Goal: Transaction & Acquisition: Purchase product/service

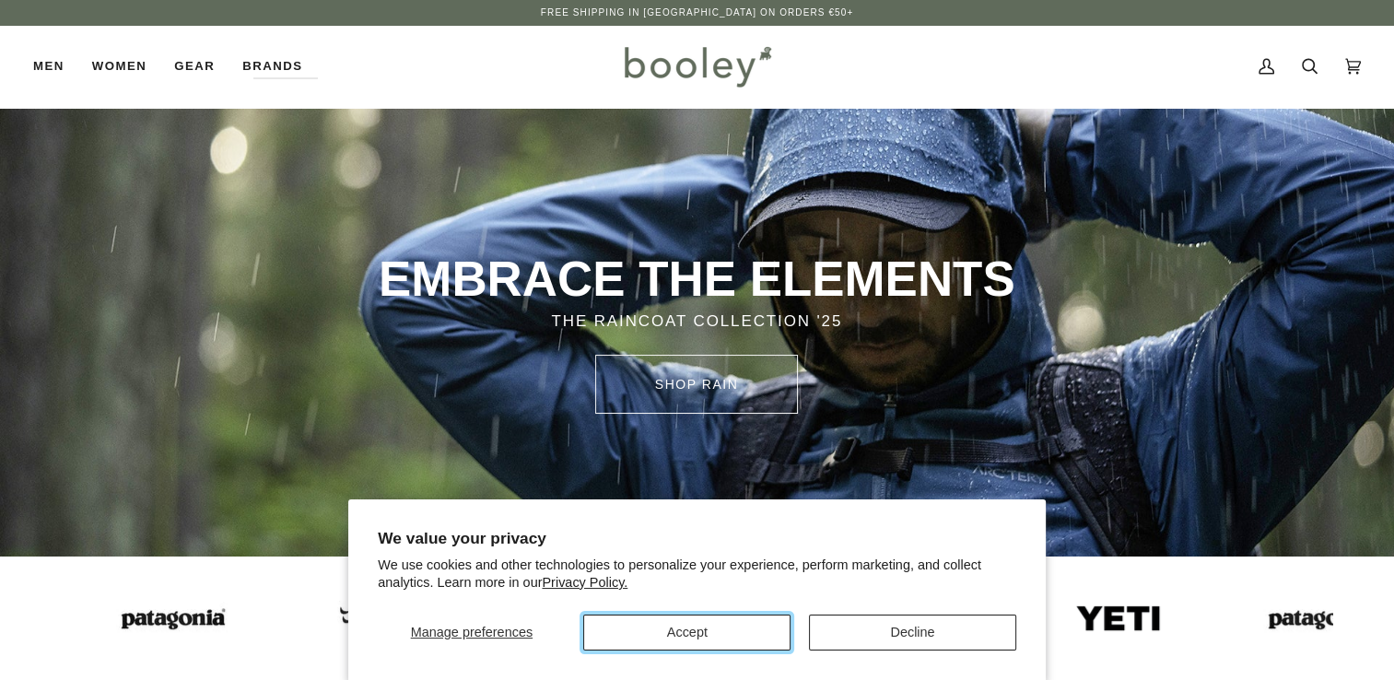
click at [711, 636] on button "Accept" at bounding box center [686, 633] width 207 height 36
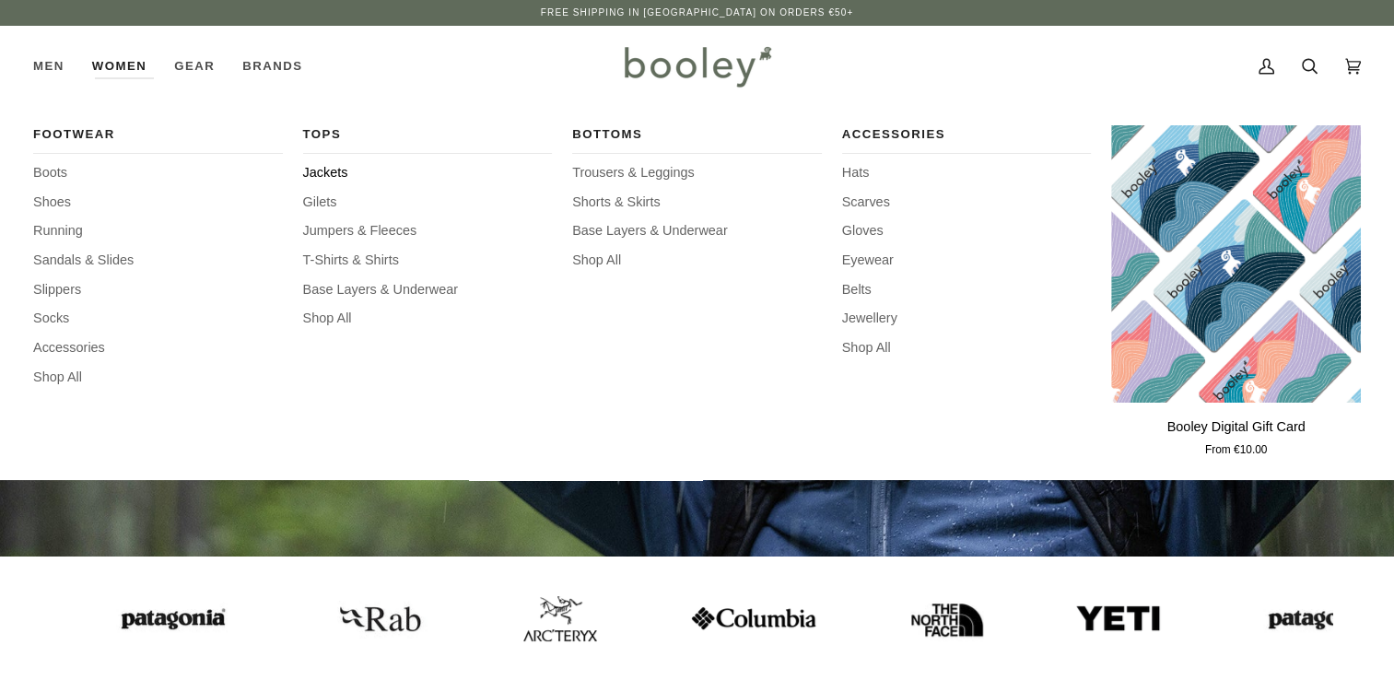
click at [328, 170] on span "Jackets" at bounding box center [428, 173] width 250 height 20
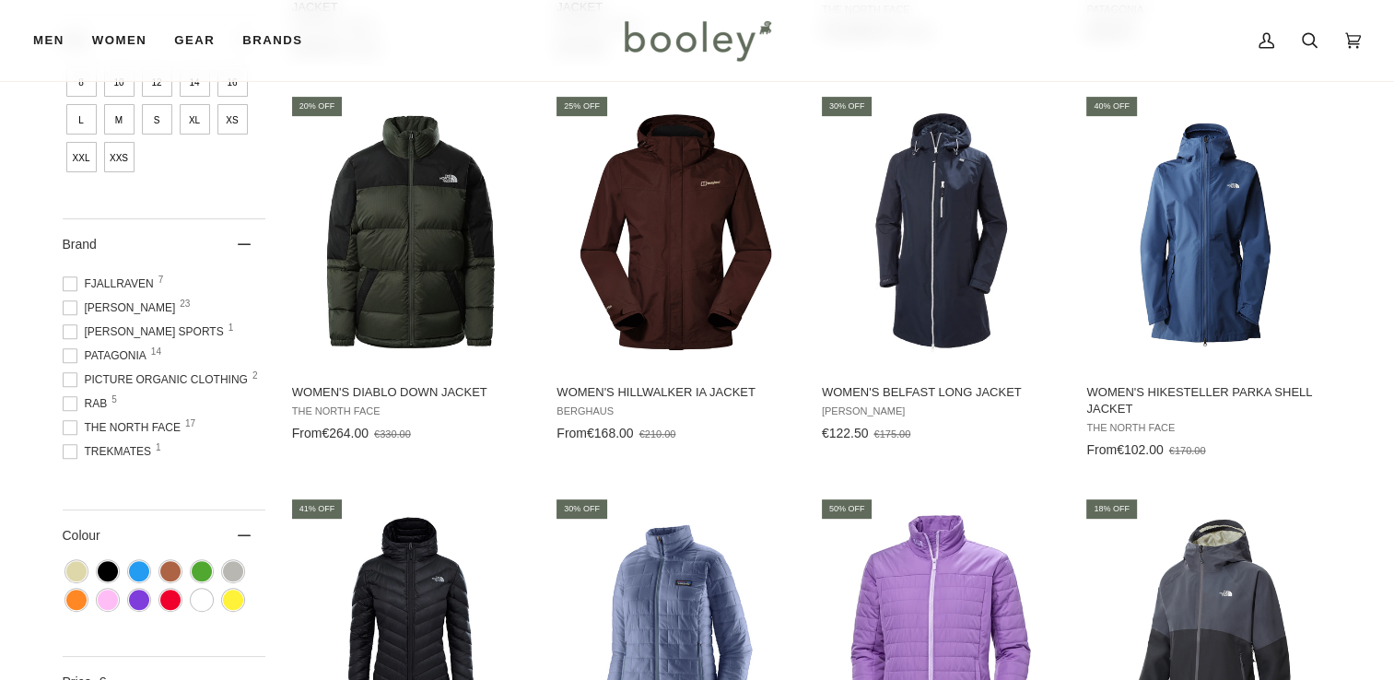
scroll to position [117, 0]
click at [131, 353] on span "Patagonia 14" at bounding box center [107, 355] width 89 height 17
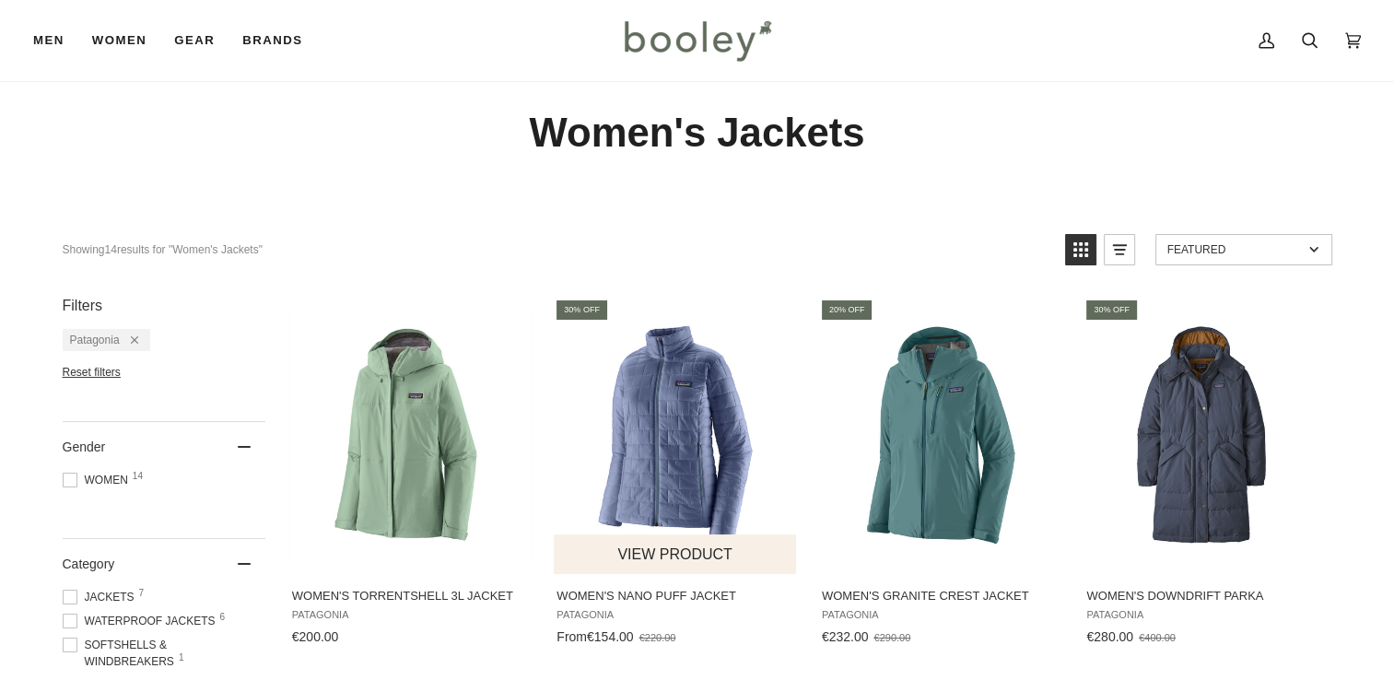
scroll to position [33, 0]
click at [667, 553] on button "View product" at bounding box center [675, 554] width 242 height 40
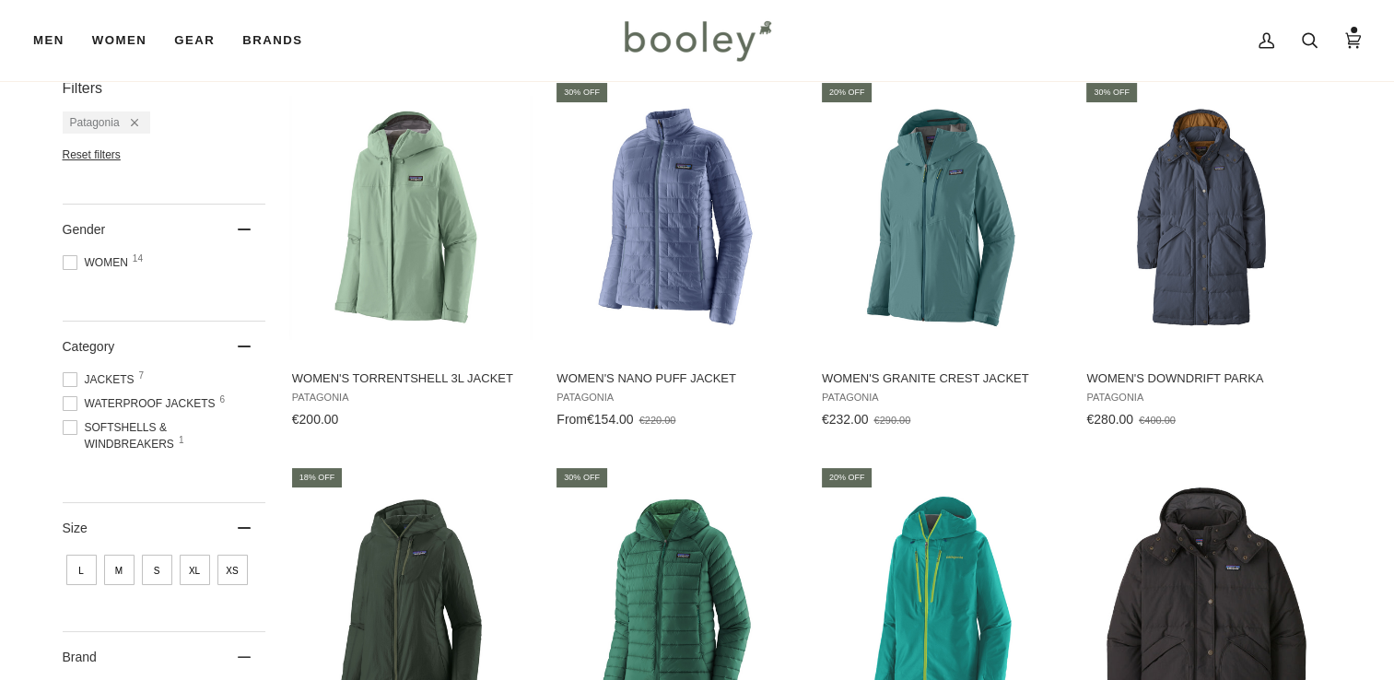
scroll to position [0, 0]
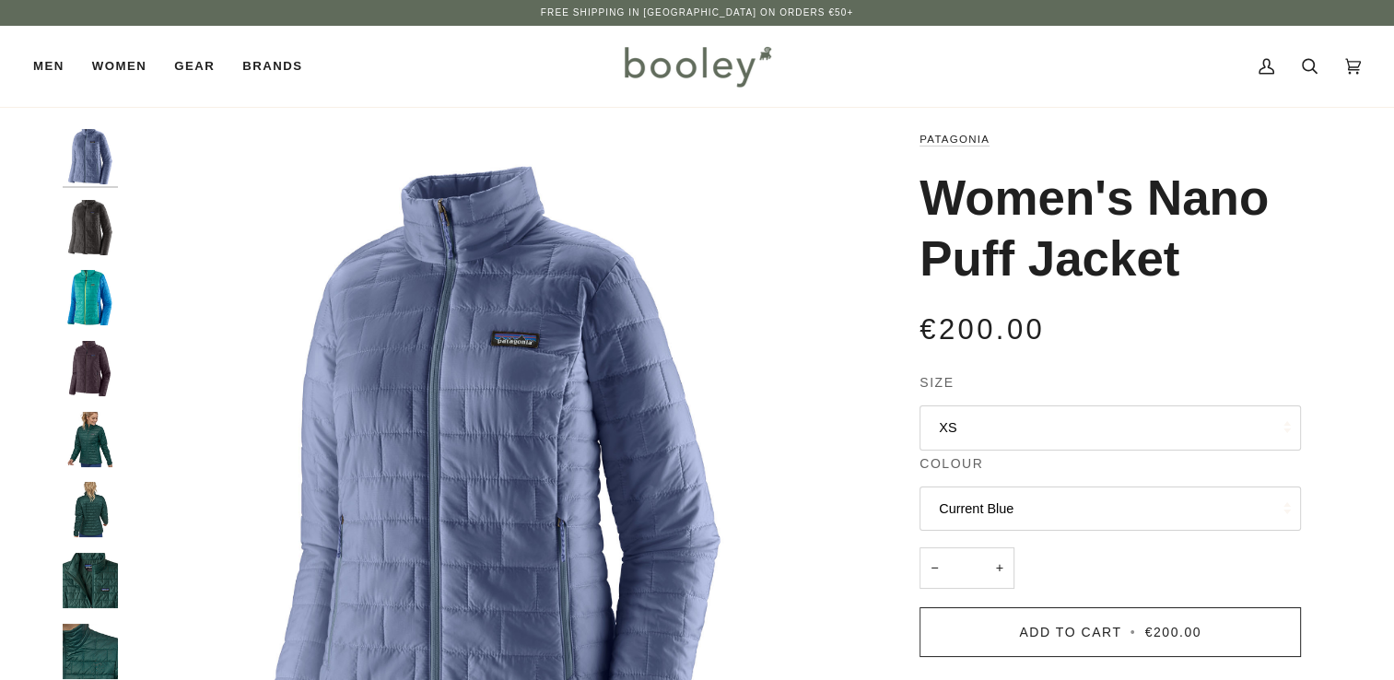
scroll to position [26, 0]
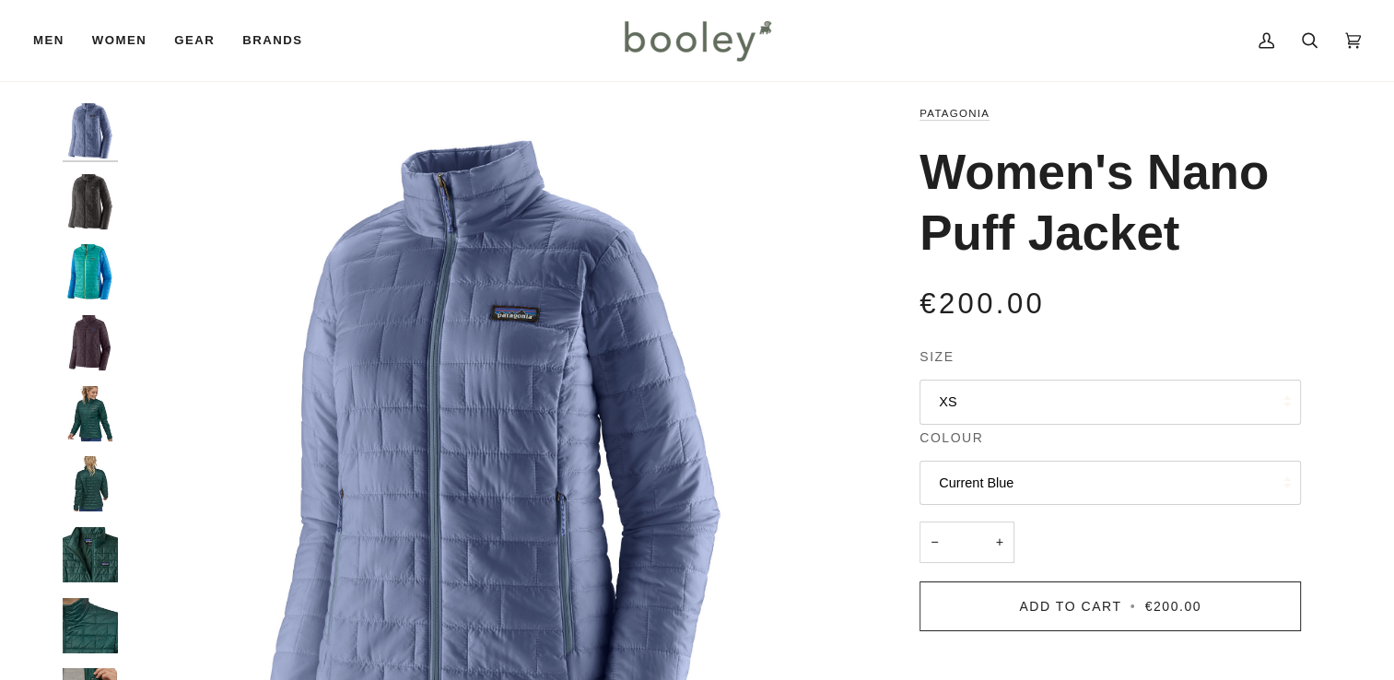
click at [96, 282] on img "Patagonia Women's Nano Puff Jacket Subtidal Blue - Booley Galway" at bounding box center [90, 271] width 55 height 55
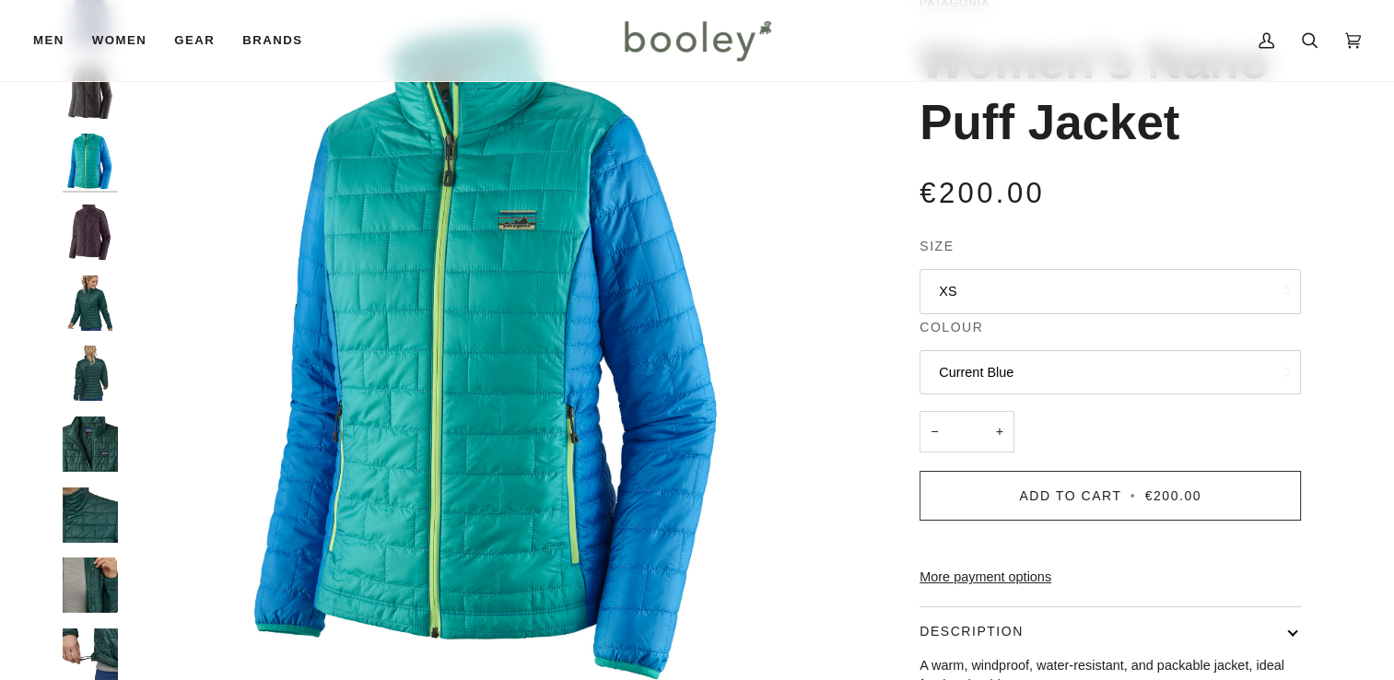
scroll to position [139, 0]
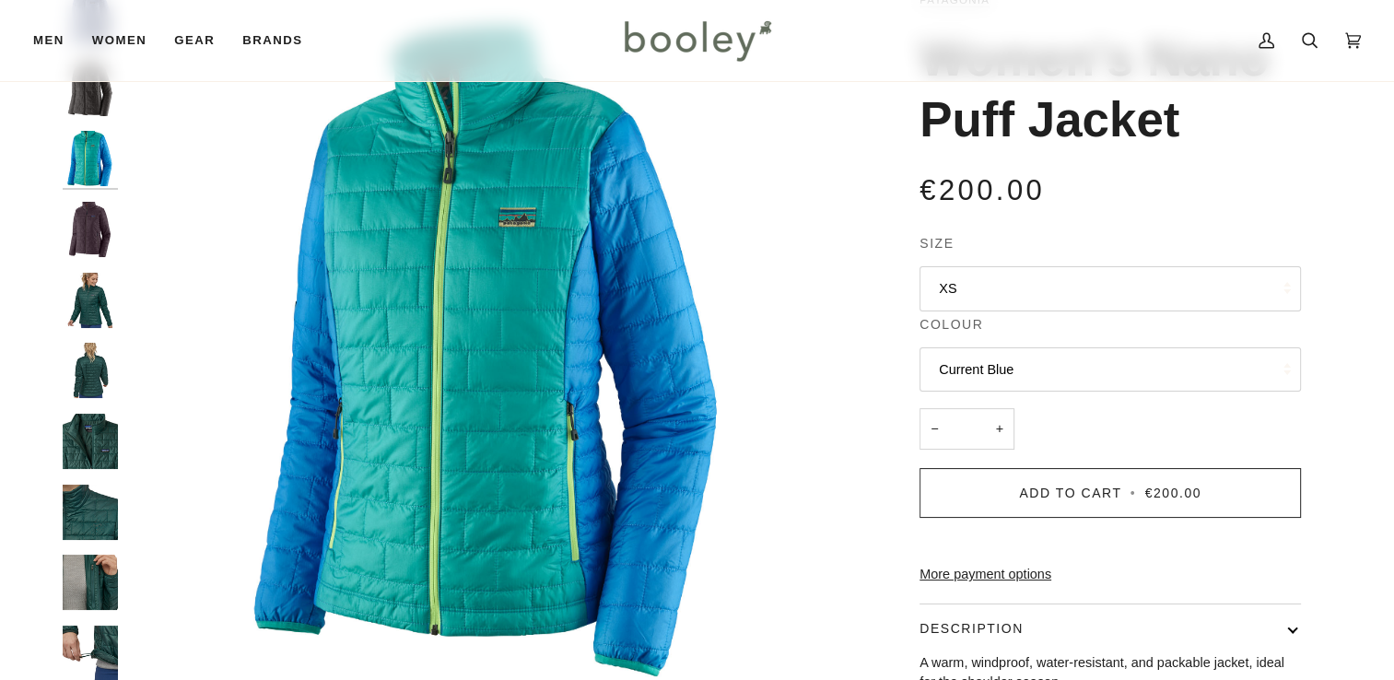
click at [1153, 293] on button "XS" at bounding box center [1110, 288] width 381 height 45
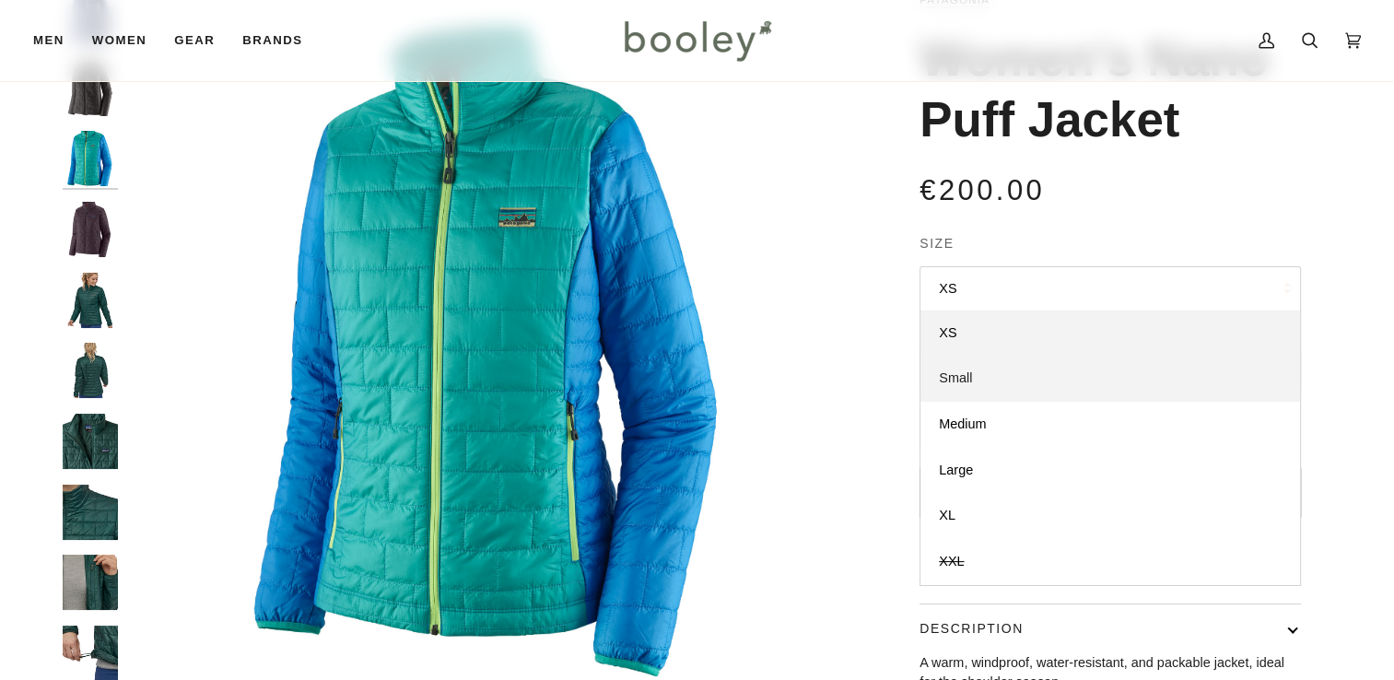
click at [1064, 378] on link "Small" at bounding box center [1111, 379] width 380 height 46
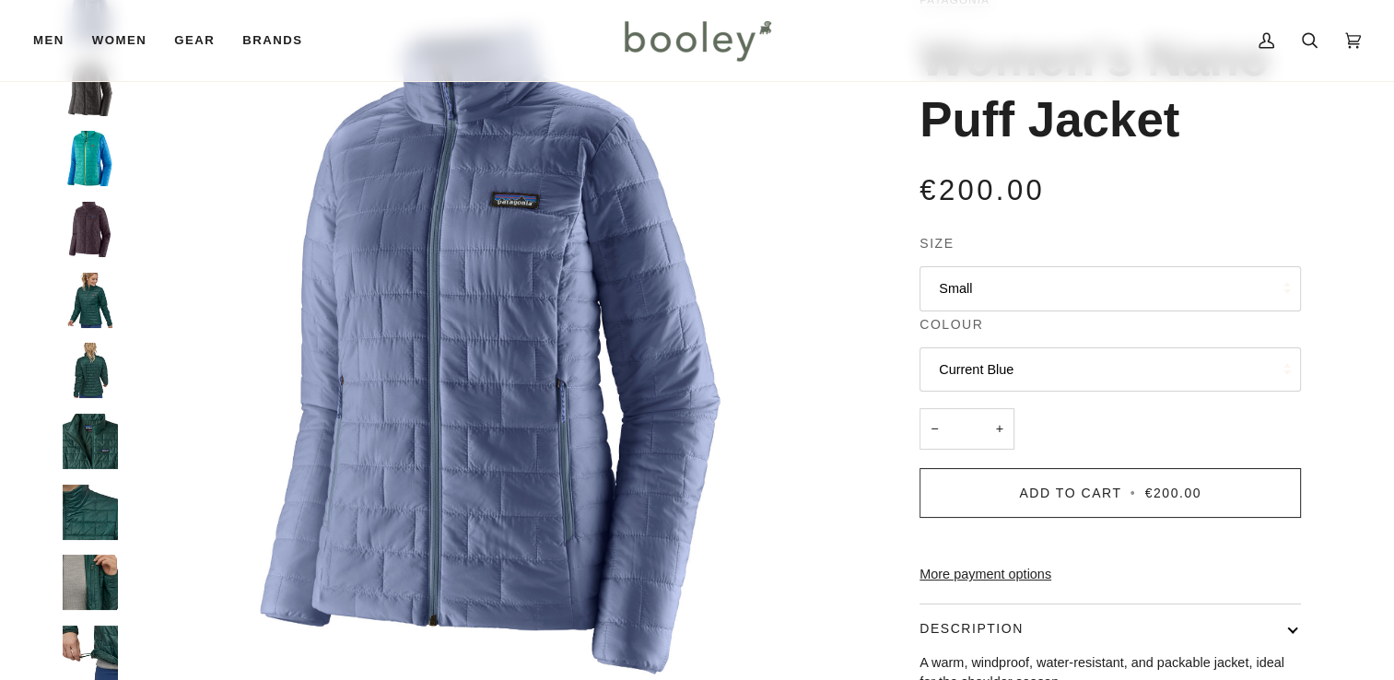
click at [1134, 384] on button "Current Blue" at bounding box center [1110, 369] width 381 height 45
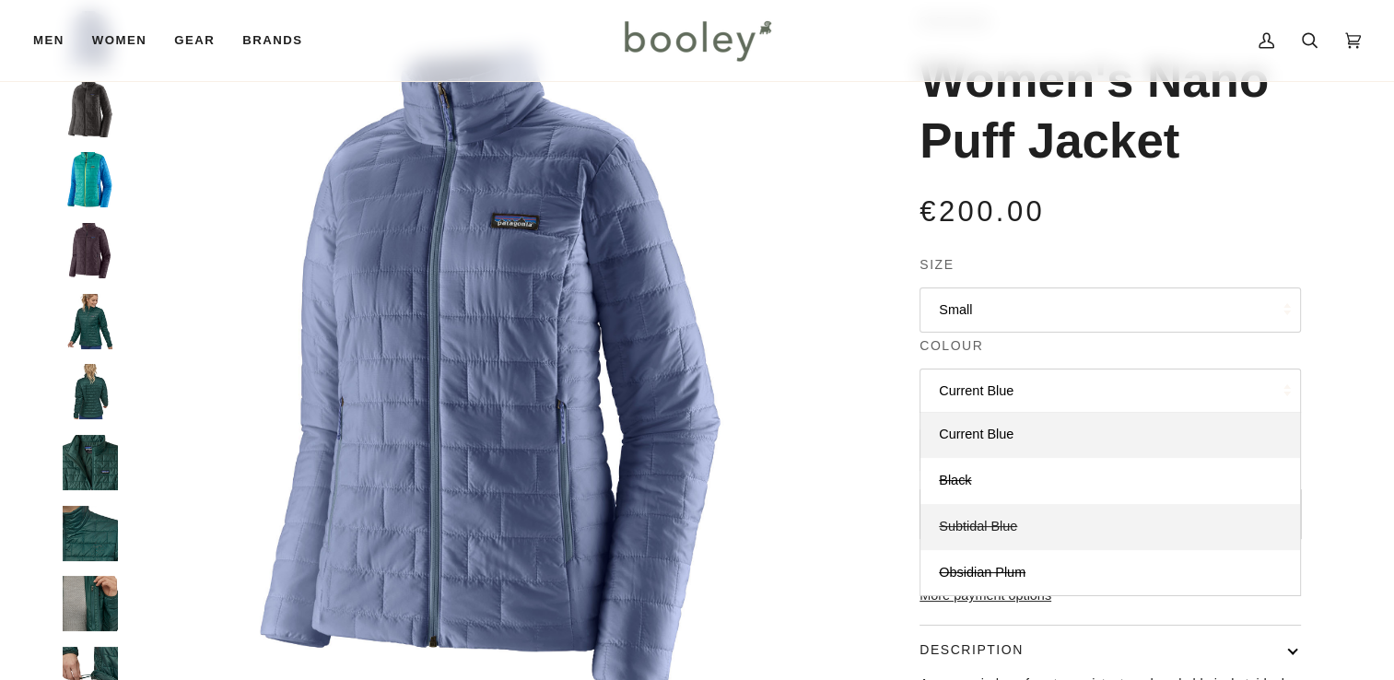
scroll to position [118, 0]
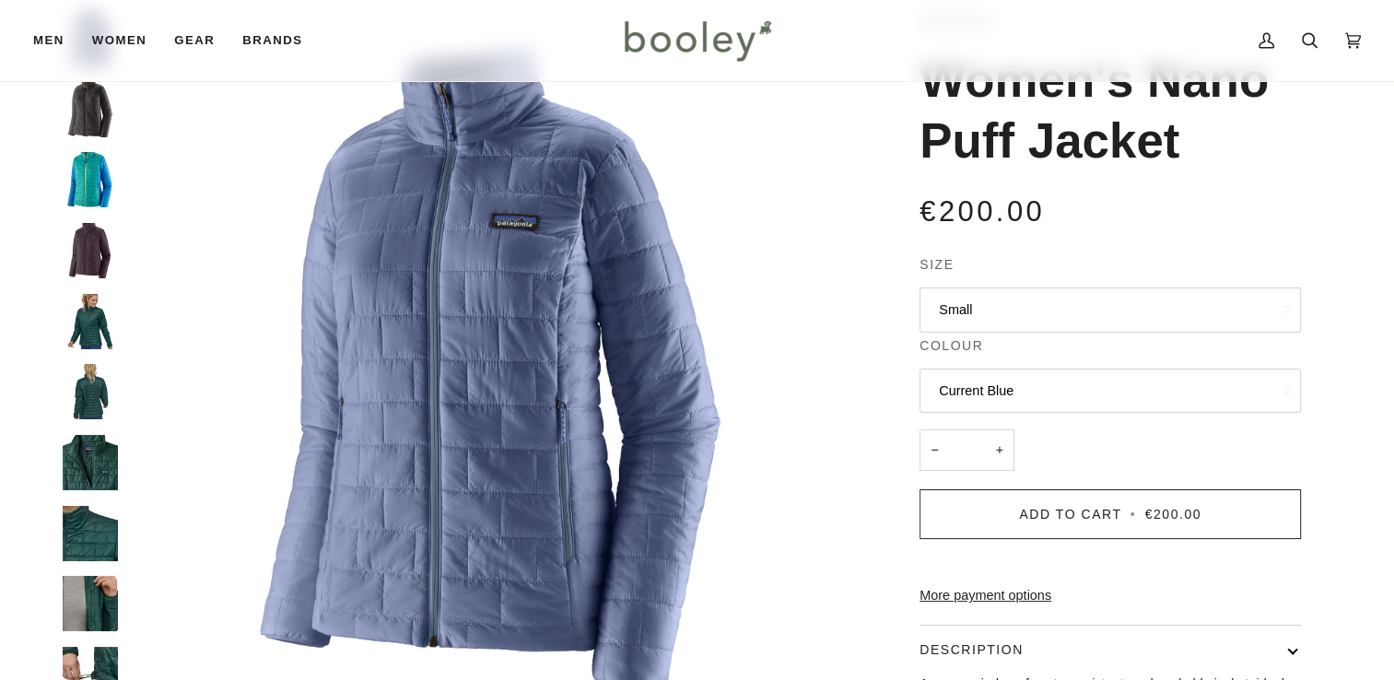
click at [1105, 319] on button "Small" at bounding box center [1110, 309] width 381 height 45
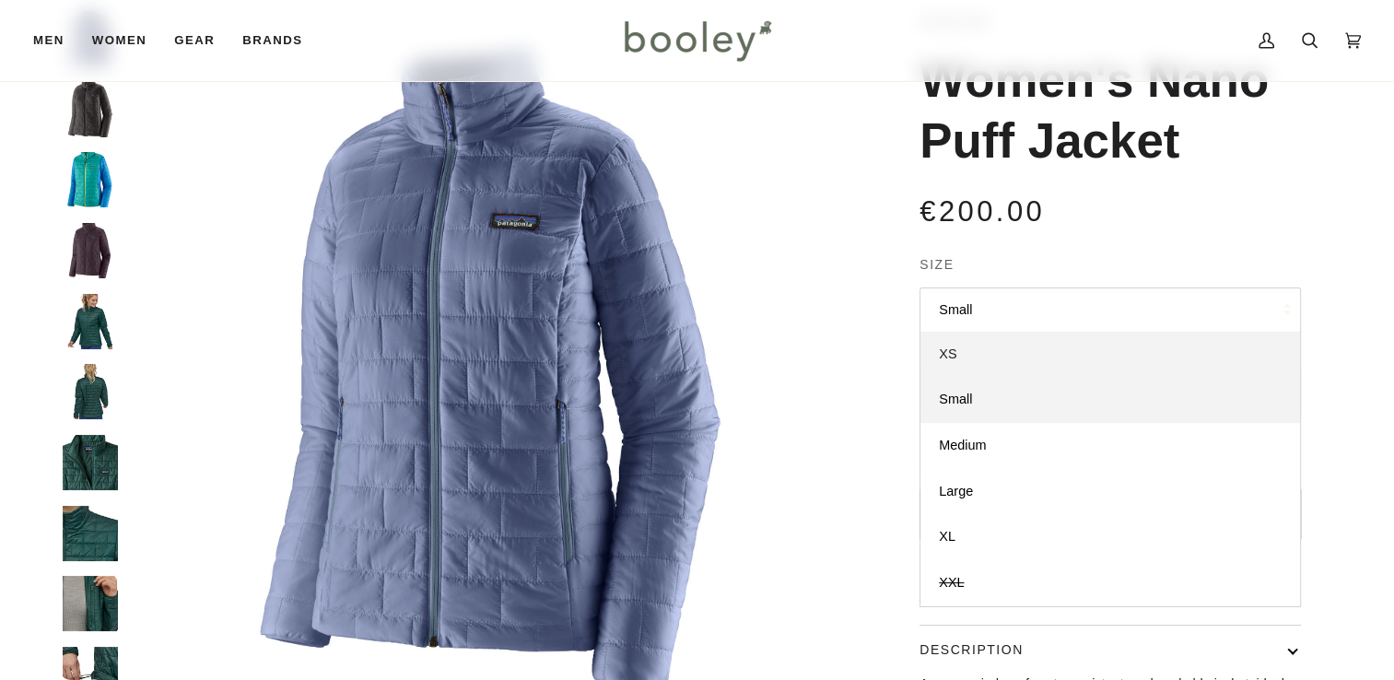
click at [1048, 368] on link "XS" at bounding box center [1111, 355] width 380 height 46
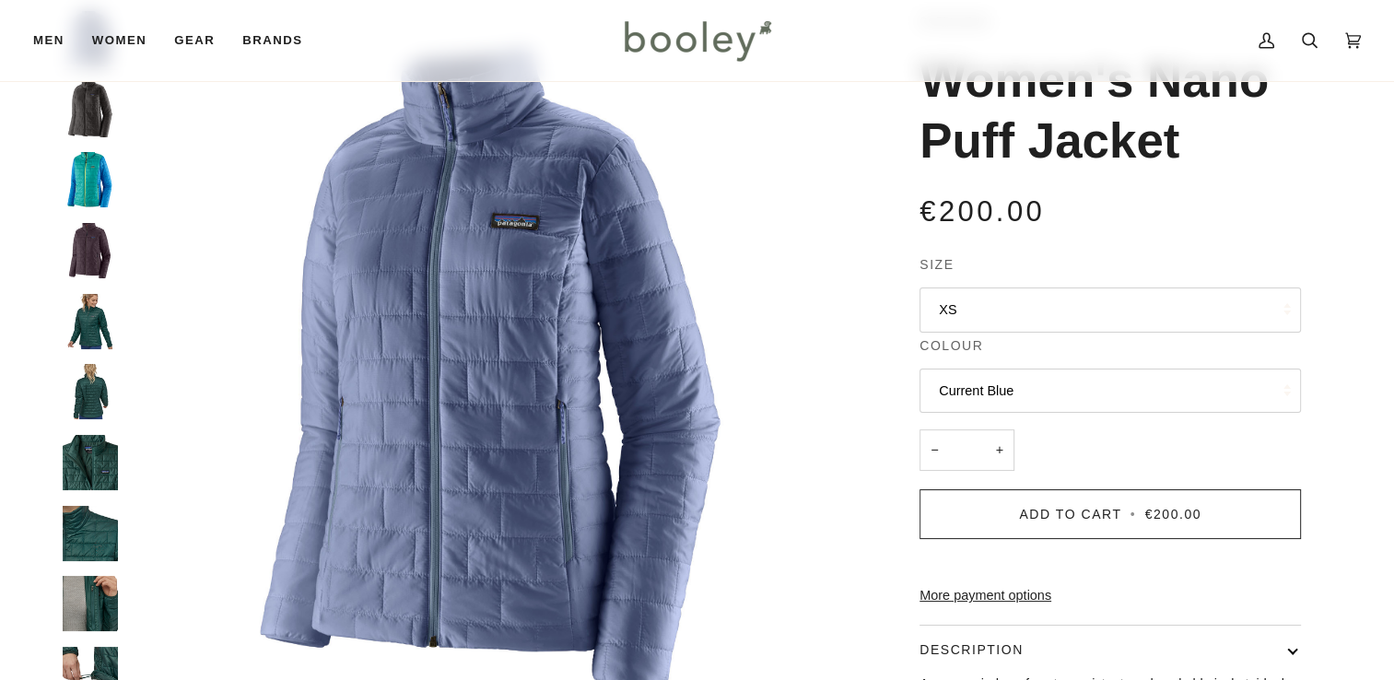
click at [1062, 387] on button "Current Blue" at bounding box center [1110, 391] width 381 height 45
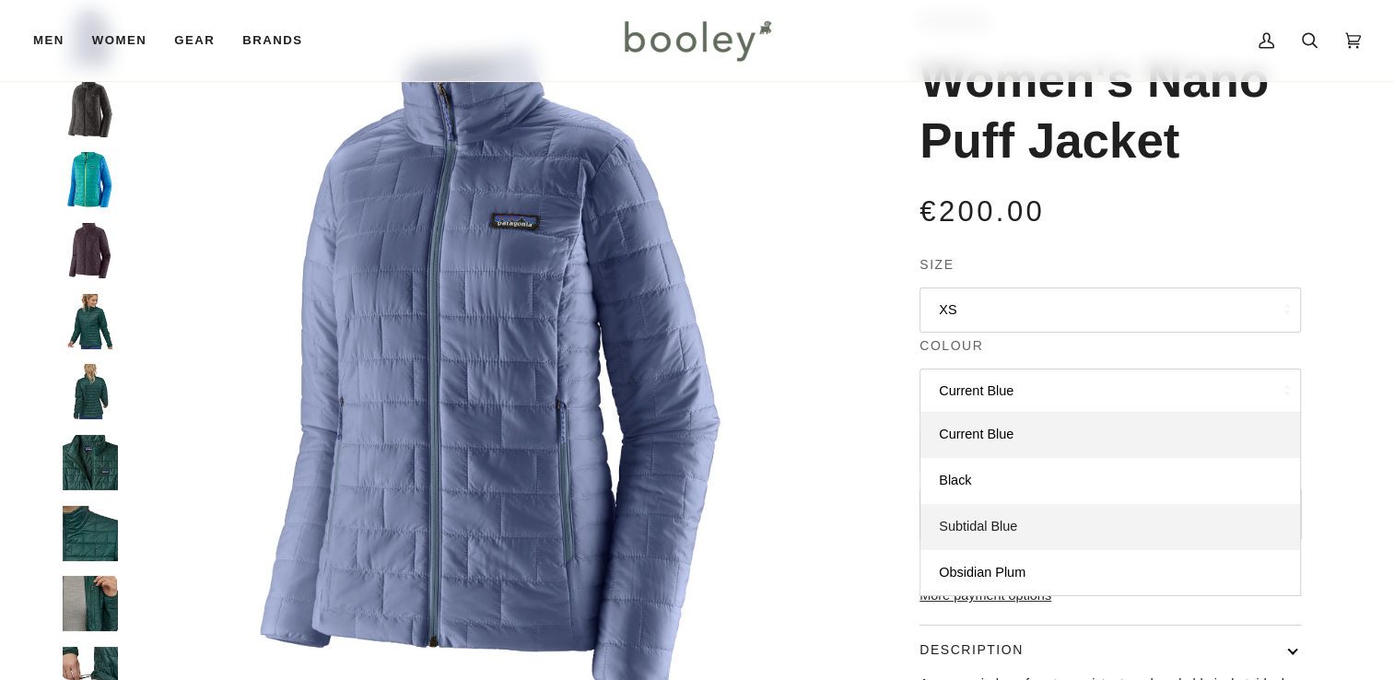
click at [1021, 529] on link "Subtidal Blue" at bounding box center [1111, 527] width 380 height 46
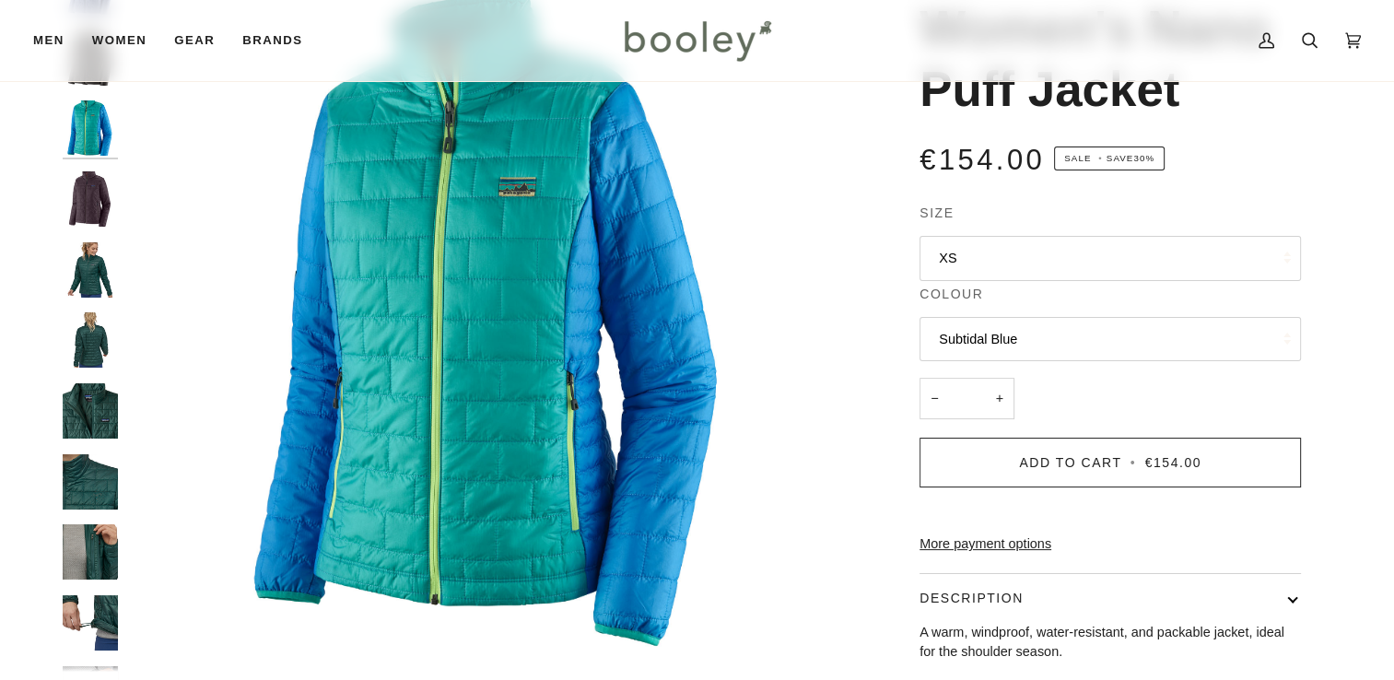
scroll to position [172, 0]
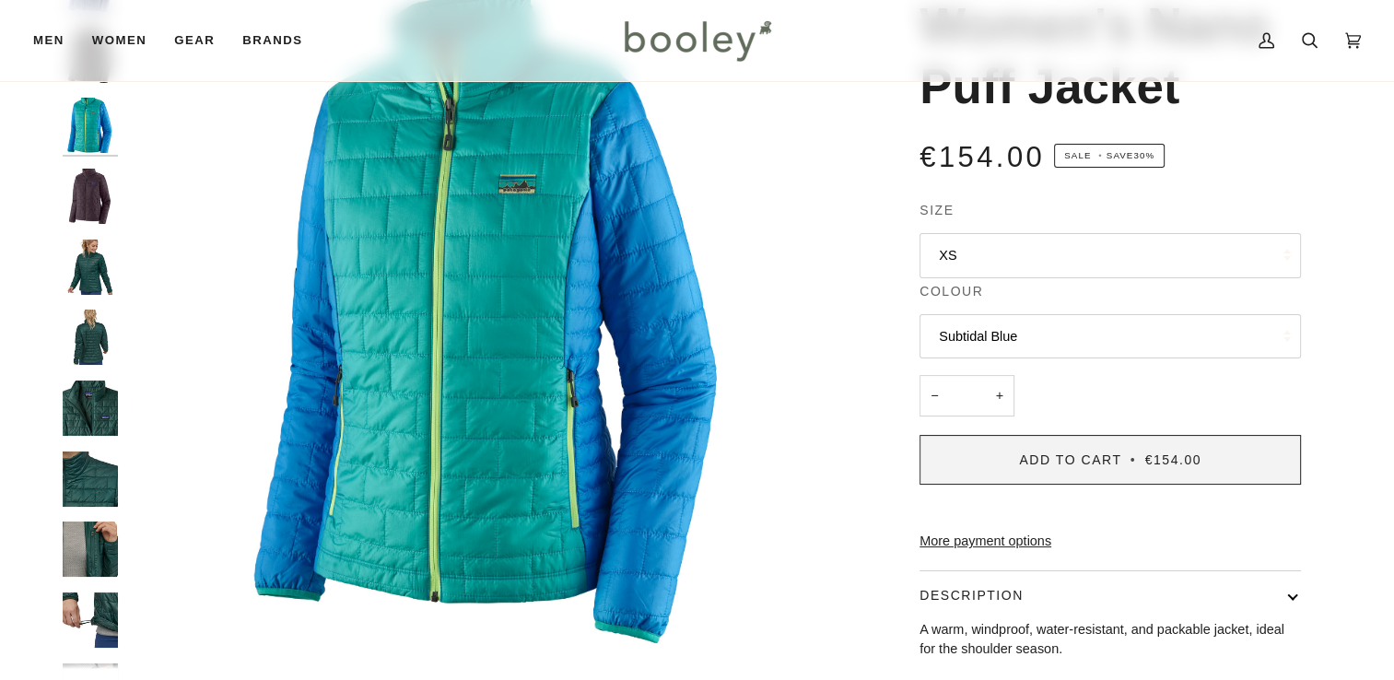
click at [1120, 444] on button "Add to Cart • €154.00" at bounding box center [1110, 460] width 381 height 50
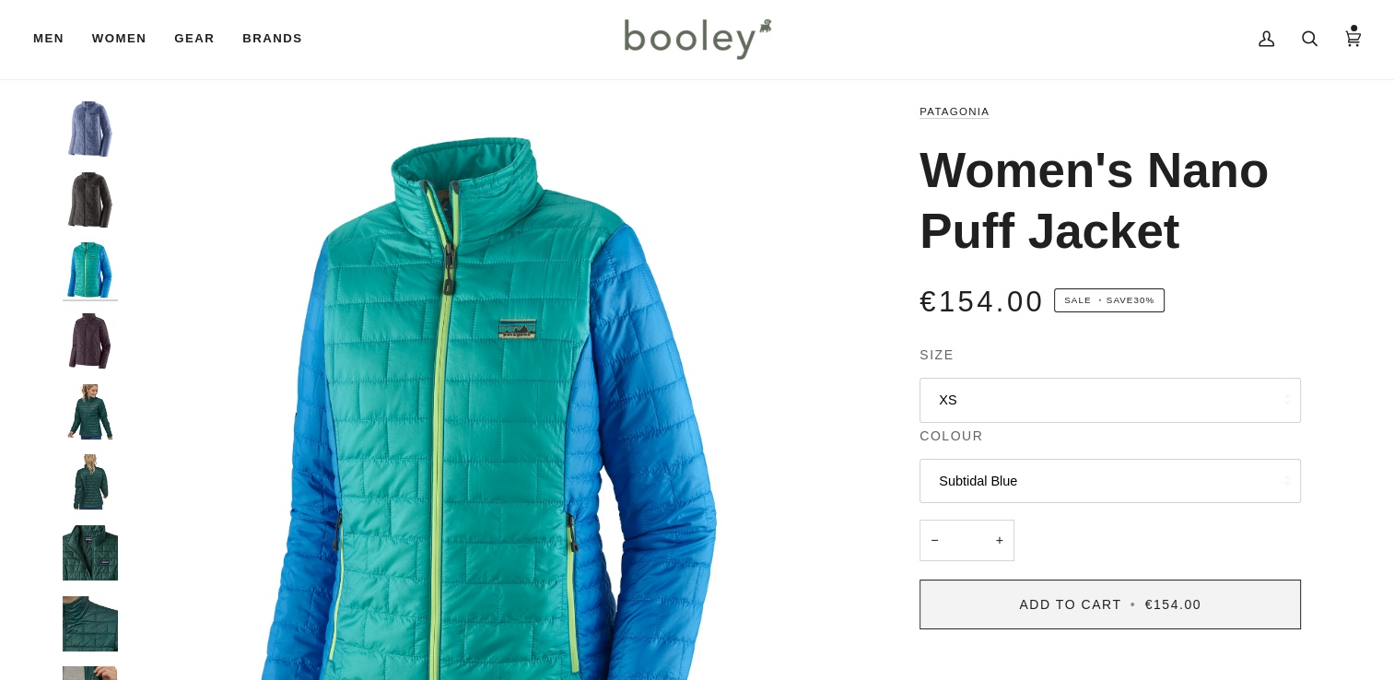
scroll to position [0, 0]
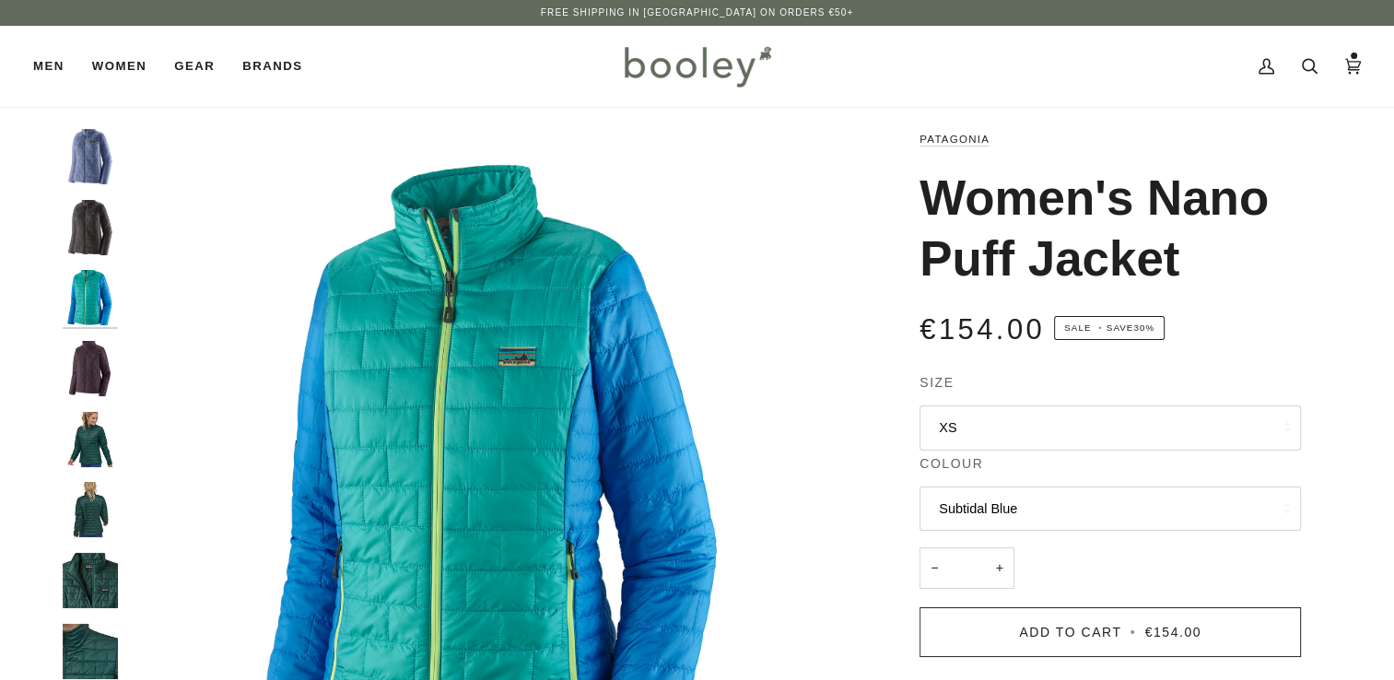
click at [83, 377] on img "Patagonia Women's Nano Puff Jacket Obsidian Plum - Booley Galway" at bounding box center [90, 368] width 55 height 55
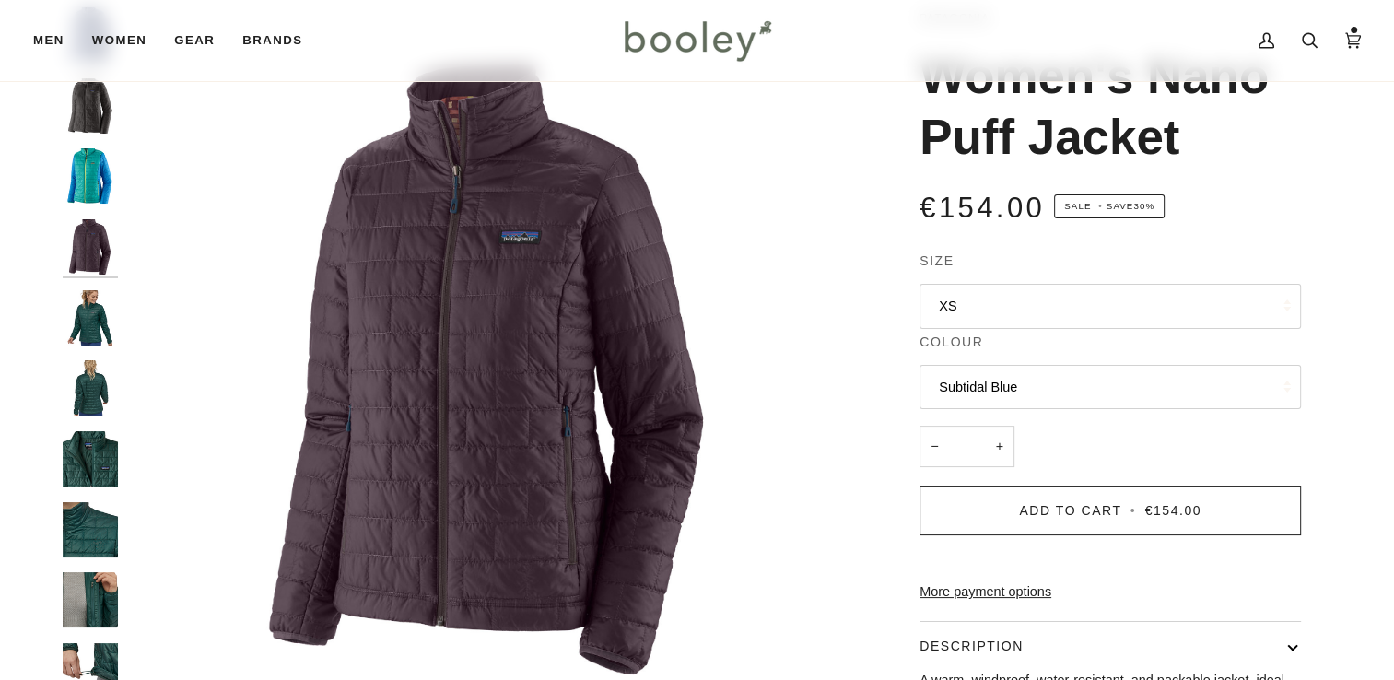
scroll to position [111, 0]
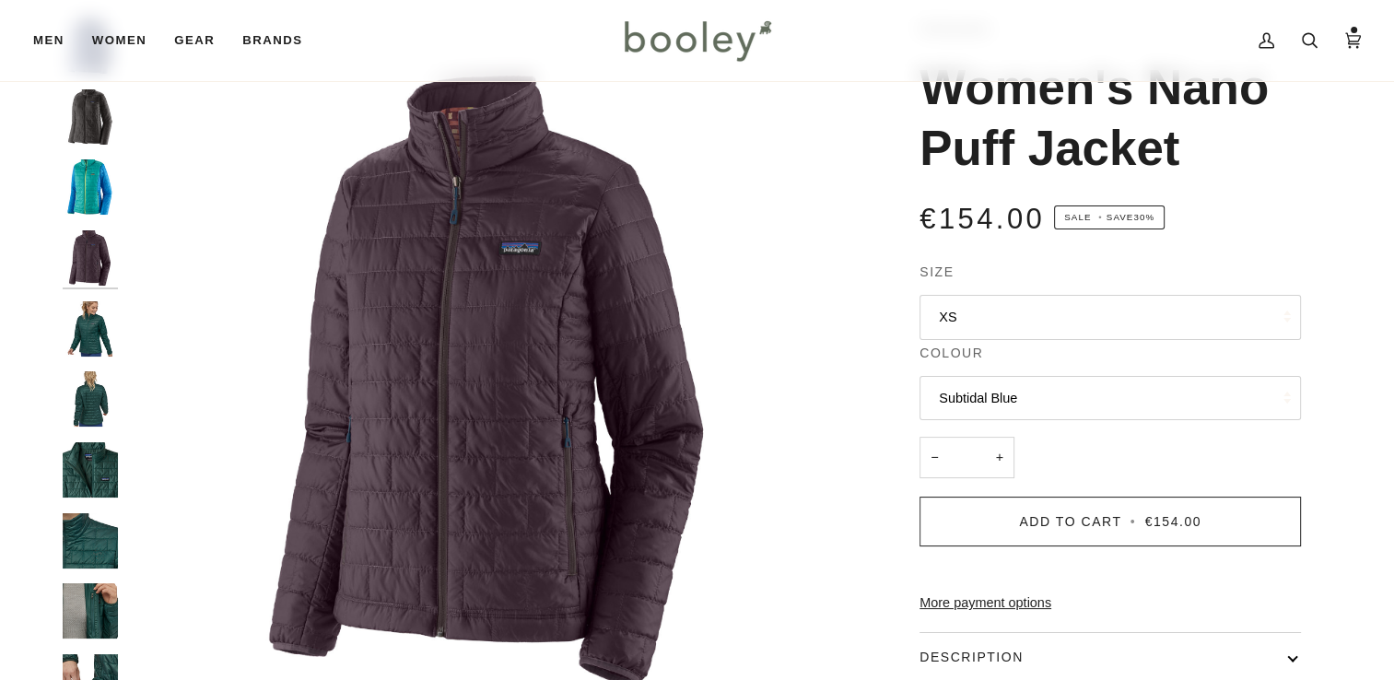
click at [983, 323] on button "XS" at bounding box center [1110, 317] width 381 height 45
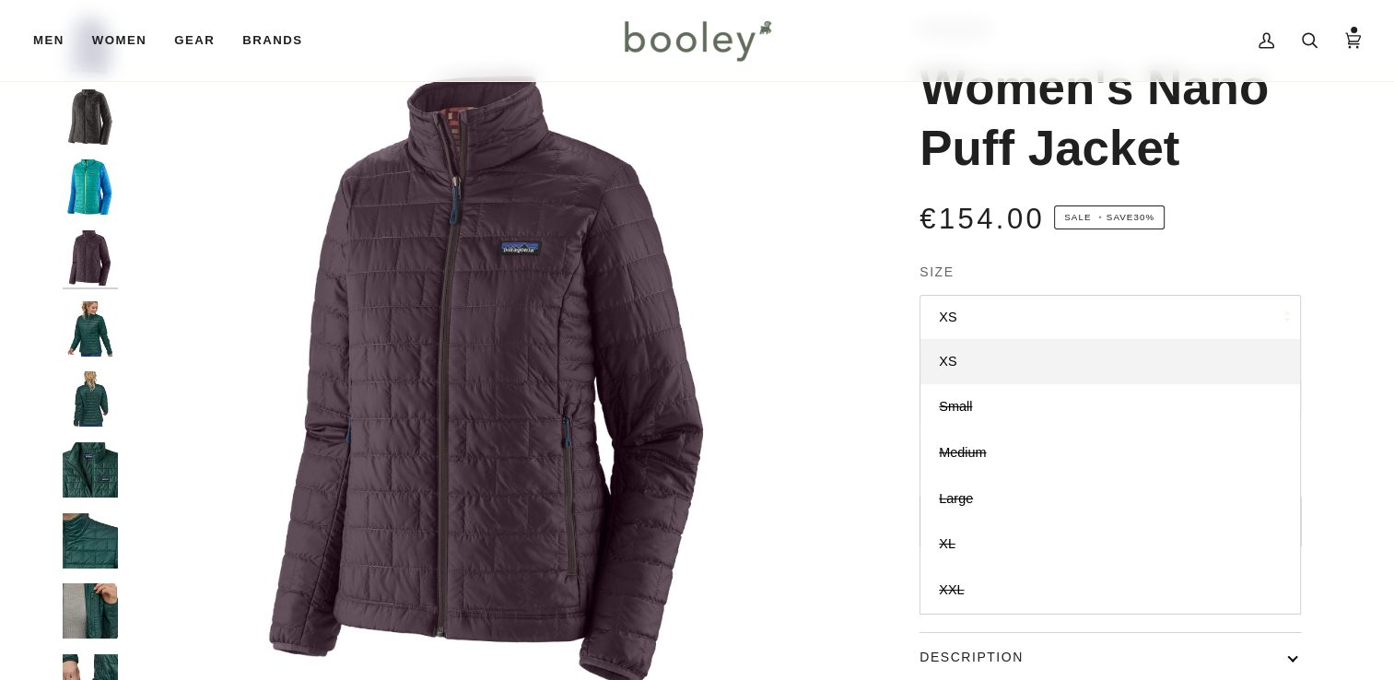
click at [983, 323] on button "XS" at bounding box center [1110, 317] width 381 height 45
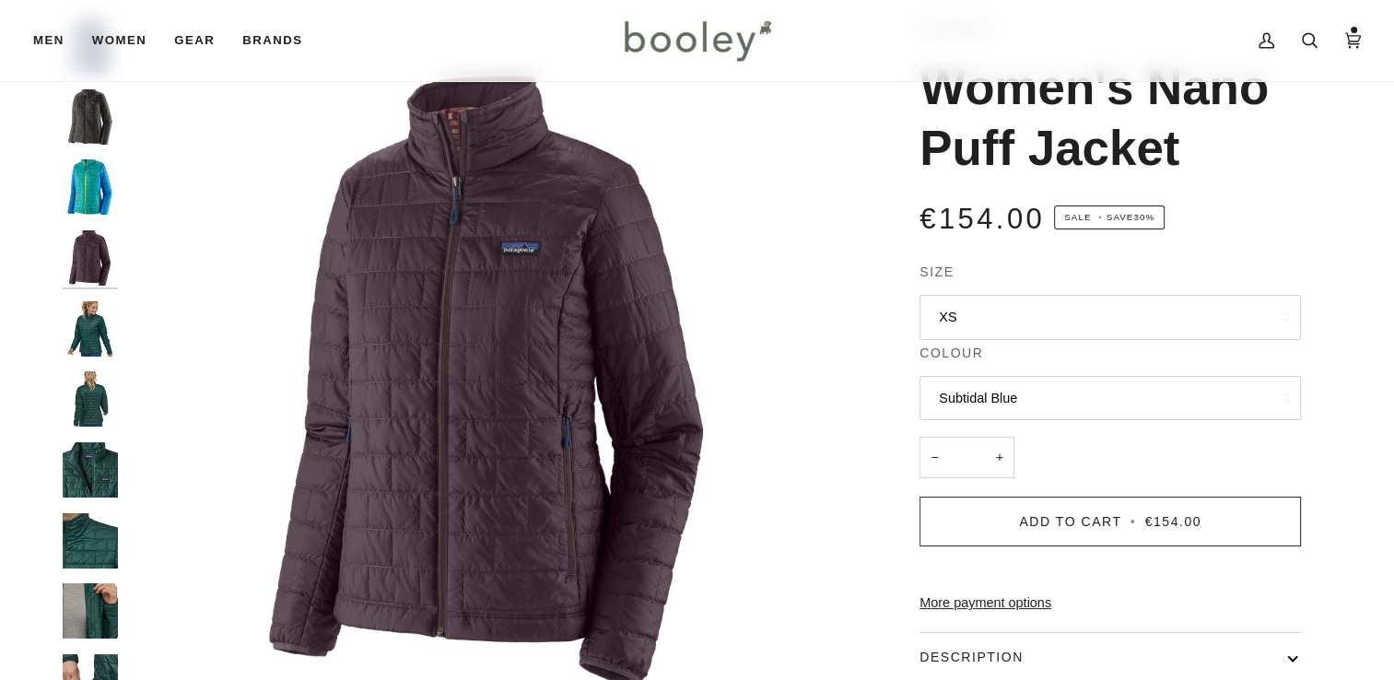
click at [71, 337] on img "Patagonia Women's Nano Puff Jacket - Booley Galway" at bounding box center [90, 328] width 55 height 55
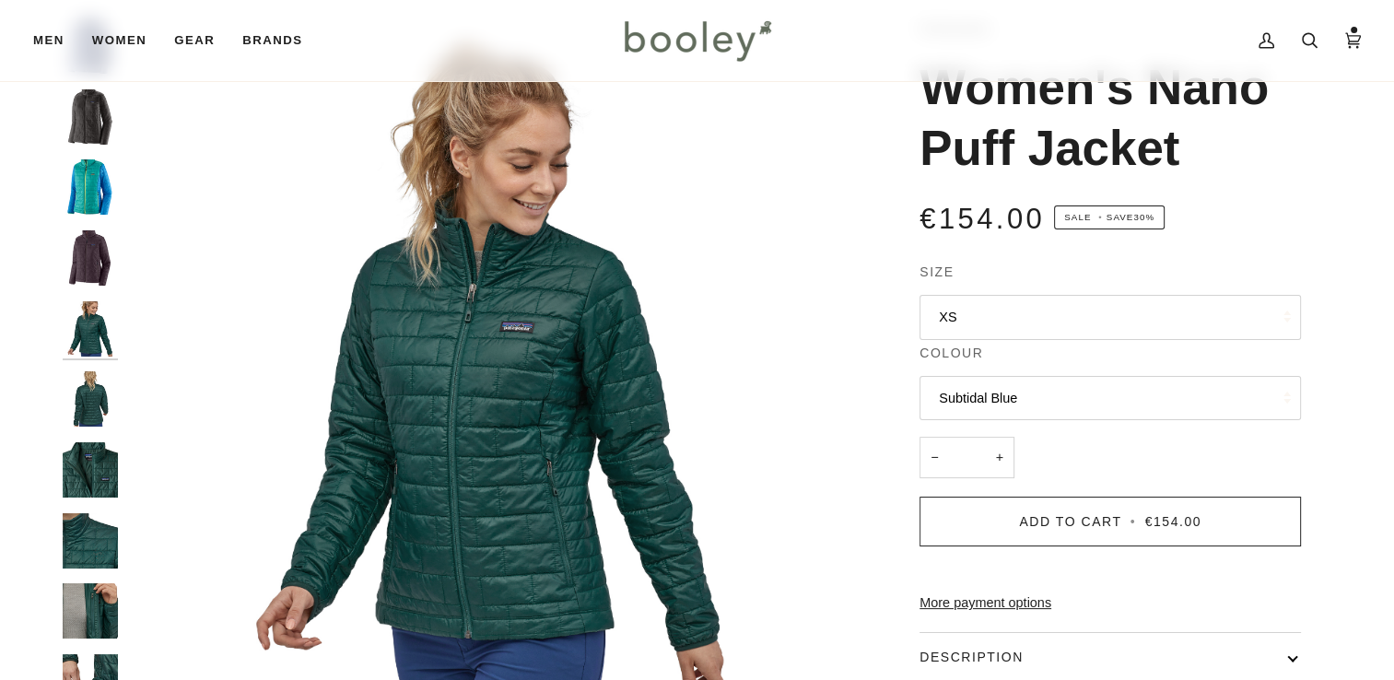
click at [1018, 327] on button "XS" at bounding box center [1110, 317] width 381 height 45
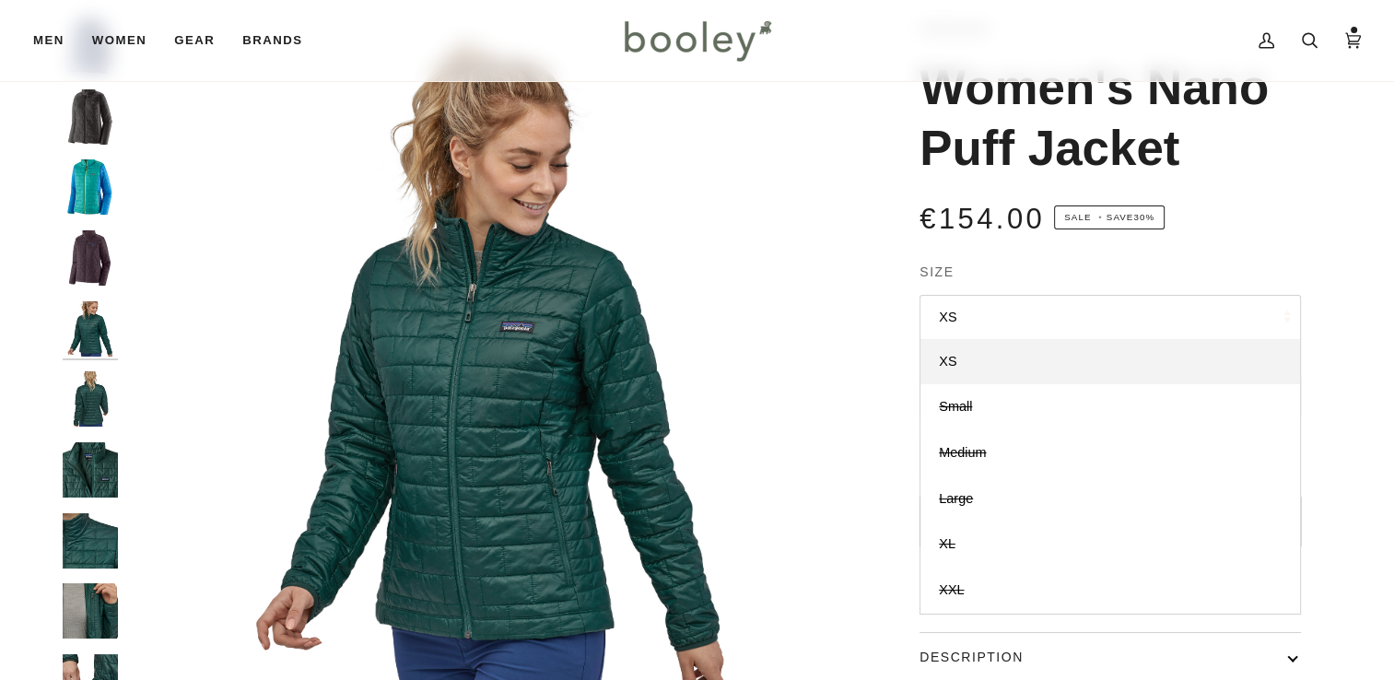
click at [1018, 327] on button "XS" at bounding box center [1110, 317] width 381 height 45
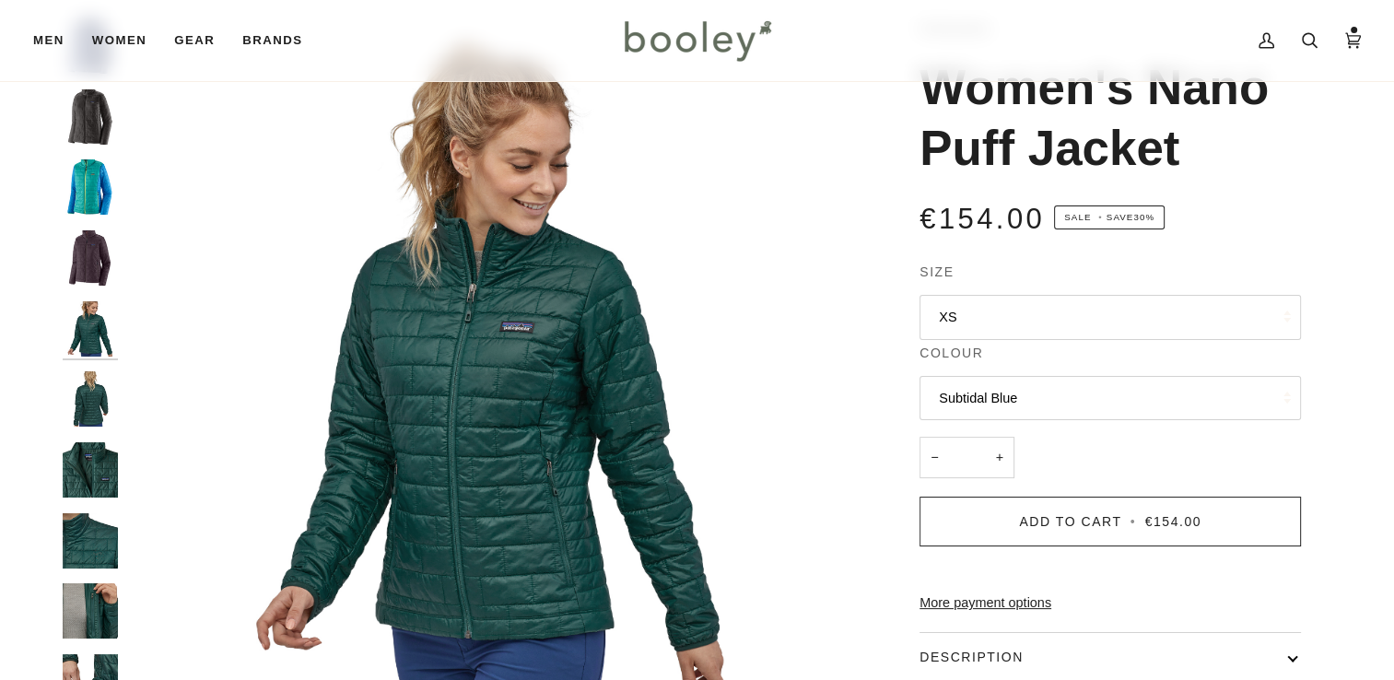
click at [88, 405] on img "Patagonia Women's Nano Puff Jacket - Booley Galway" at bounding box center [90, 398] width 55 height 55
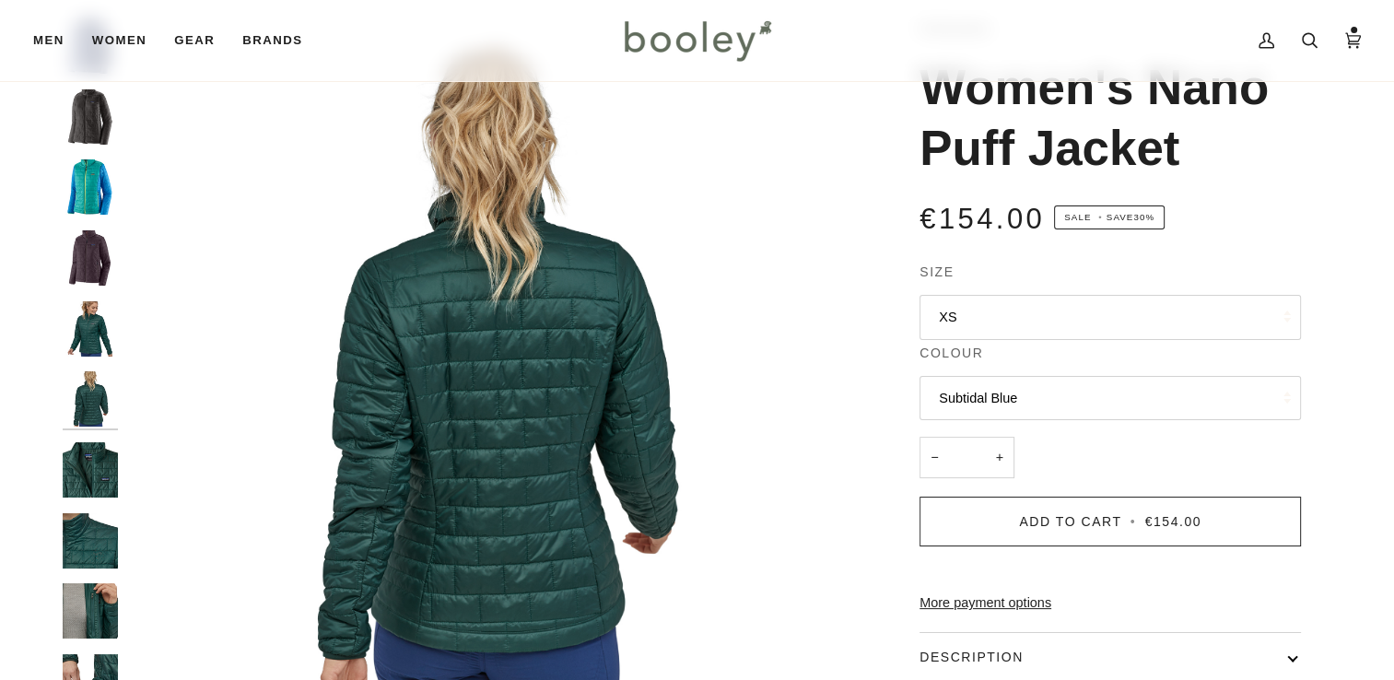
scroll to position [15, 0]
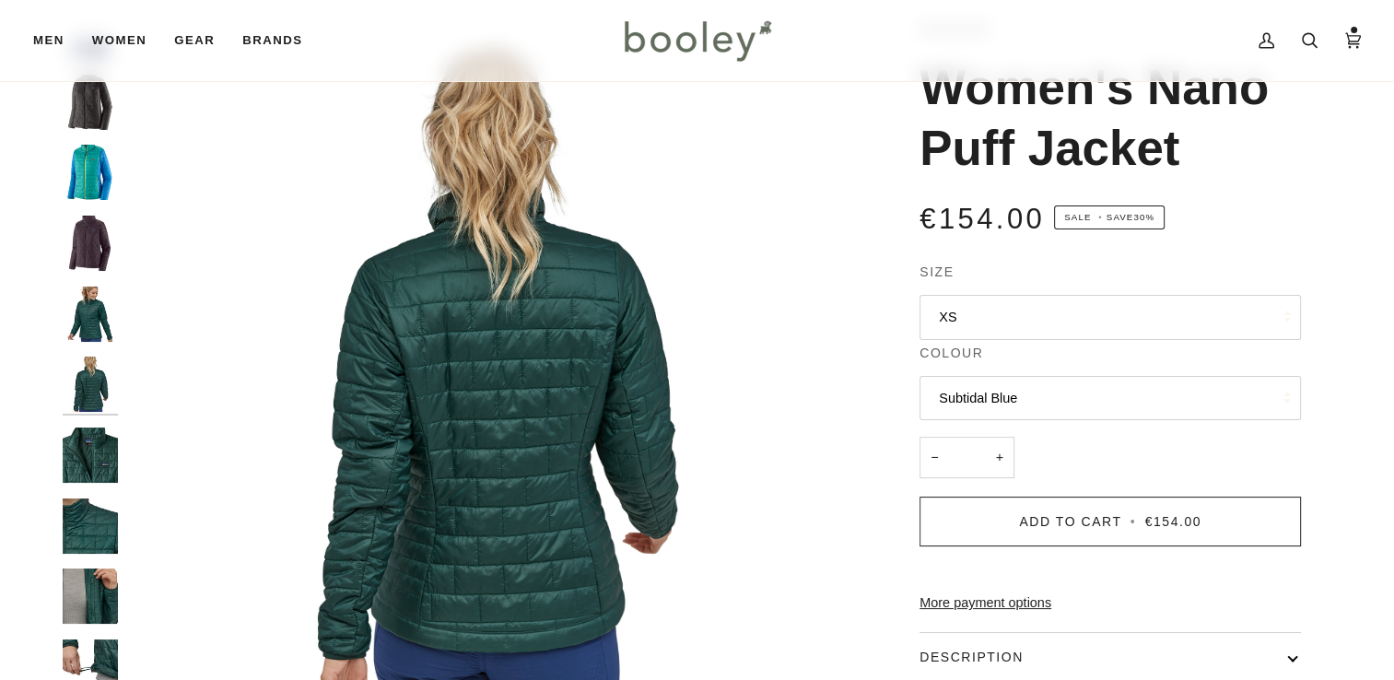
click at [88, 467] on img "Patagonia Women's Nano Puff Jacket - Booley Galway" at bounding box center [90, 455] width 55 height 55
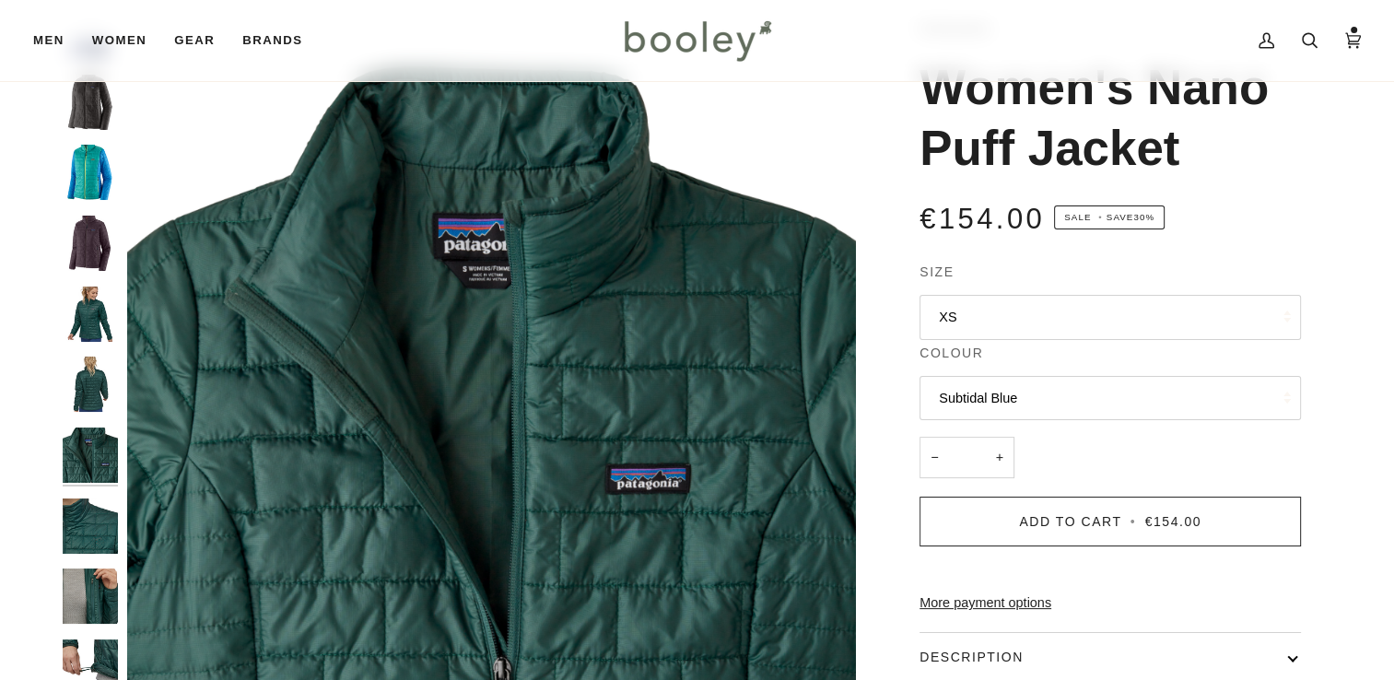
scroll to position [86, 0]
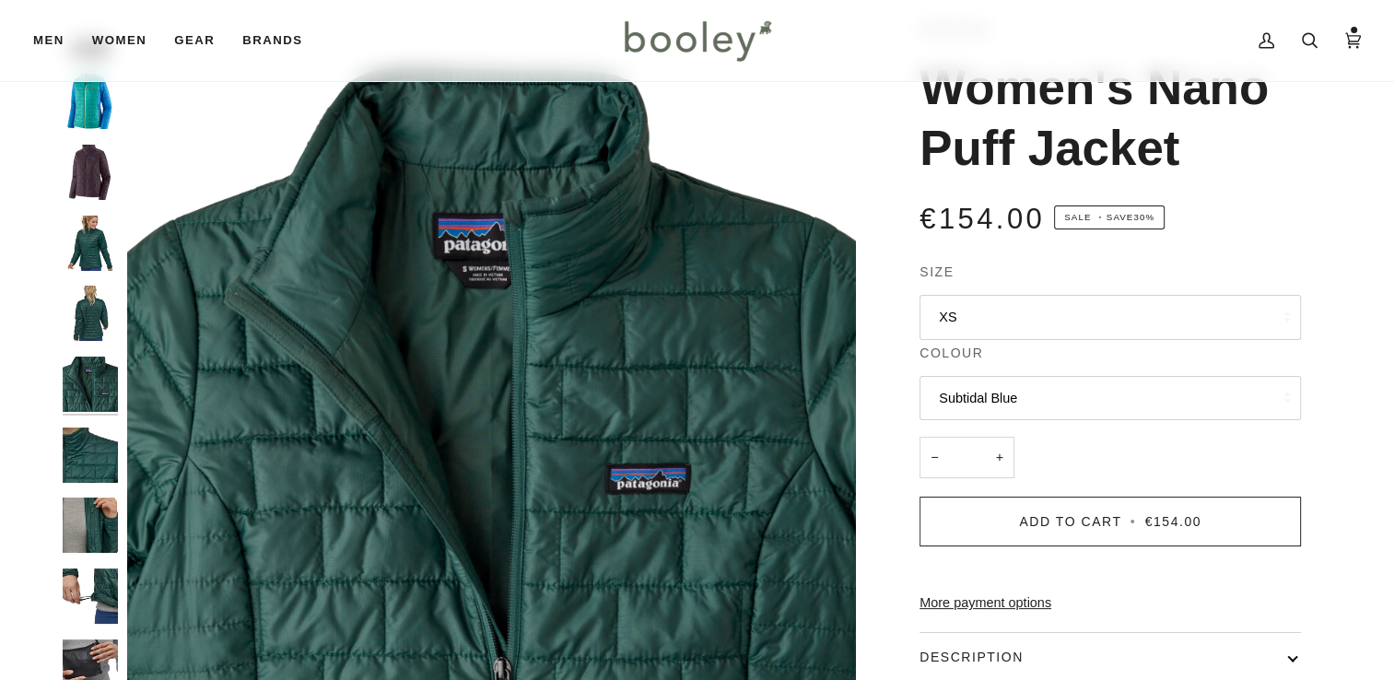
click at [90, 459] on img "Patagonia Women's Nano Puff Jacket - Booley Galway" at bounding box center [90, 455] width 55 height 55
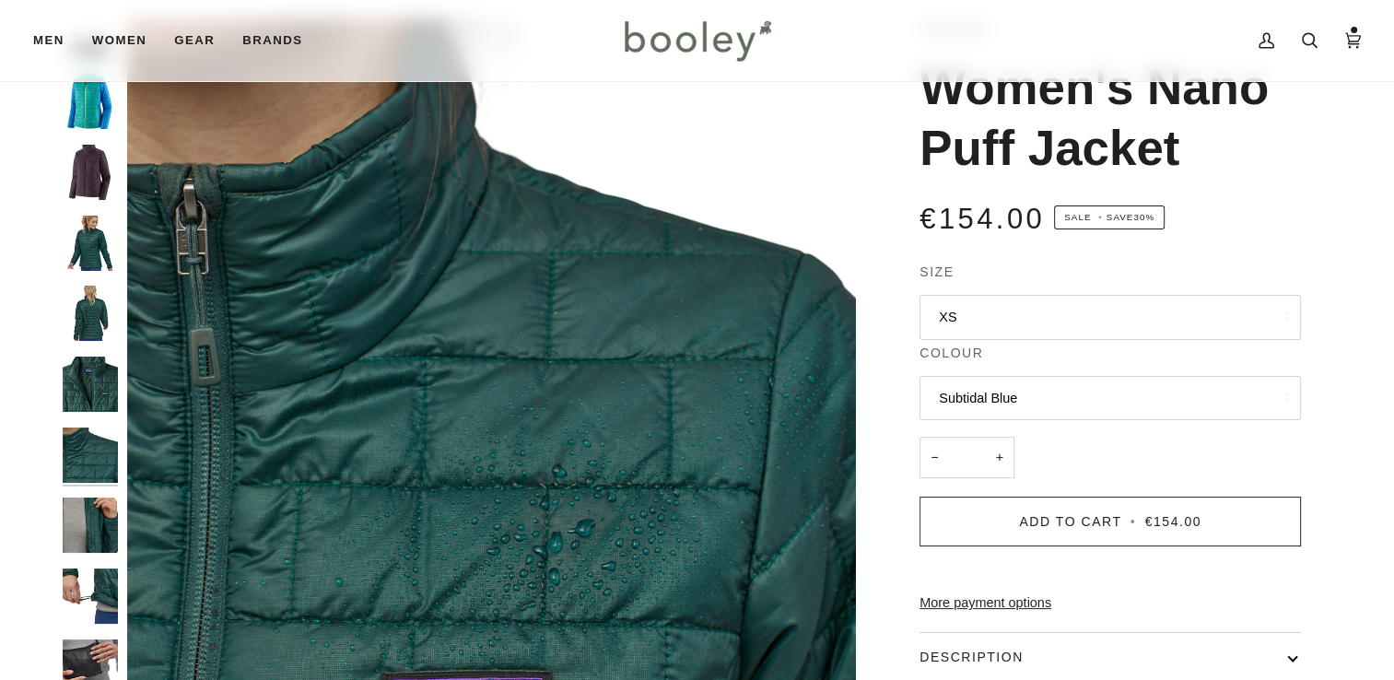
scroll to position [116, 0]
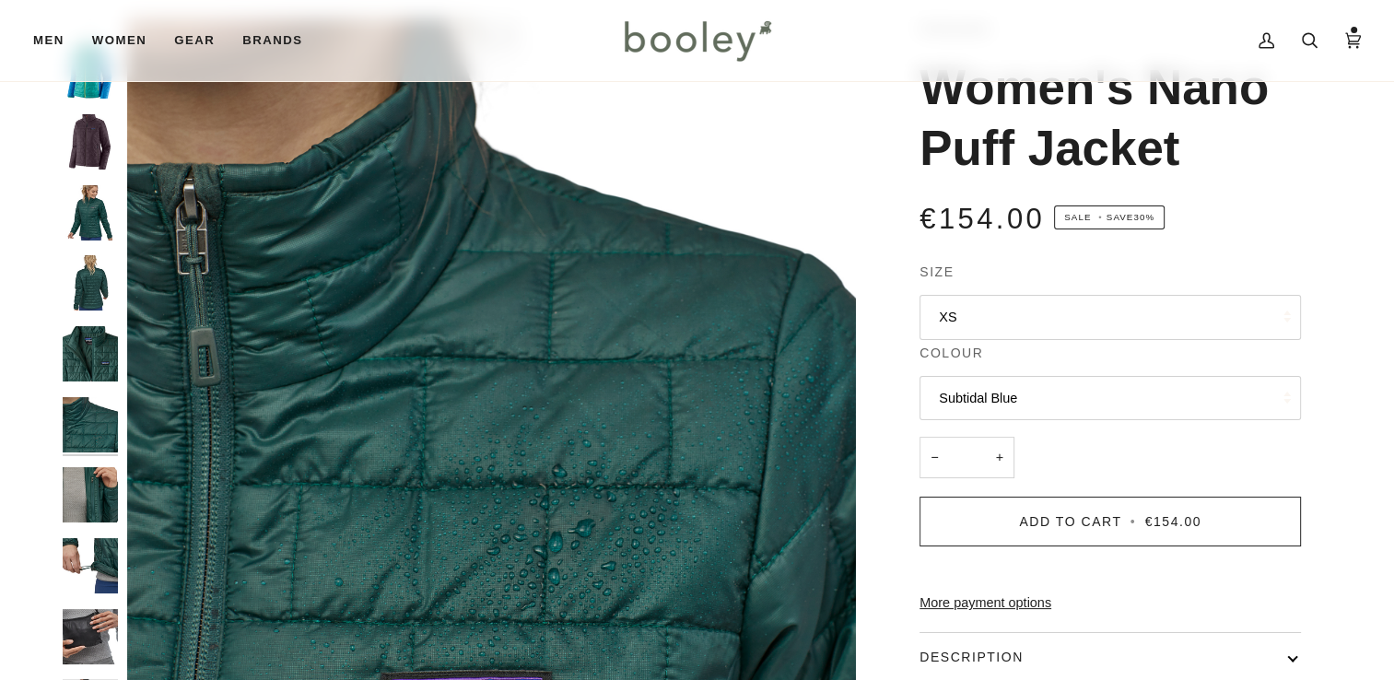
click at [86, 428] on img "Patagonia Women's Nano Puff Jacket - Booley Galway" at bounding box center [90, 424] width 55 height 55
click at [87, 496] on img "Patagonia Women's Nano Puff Jacket - Booley Galway" at bounding box center [90, 494] width 55 height 55
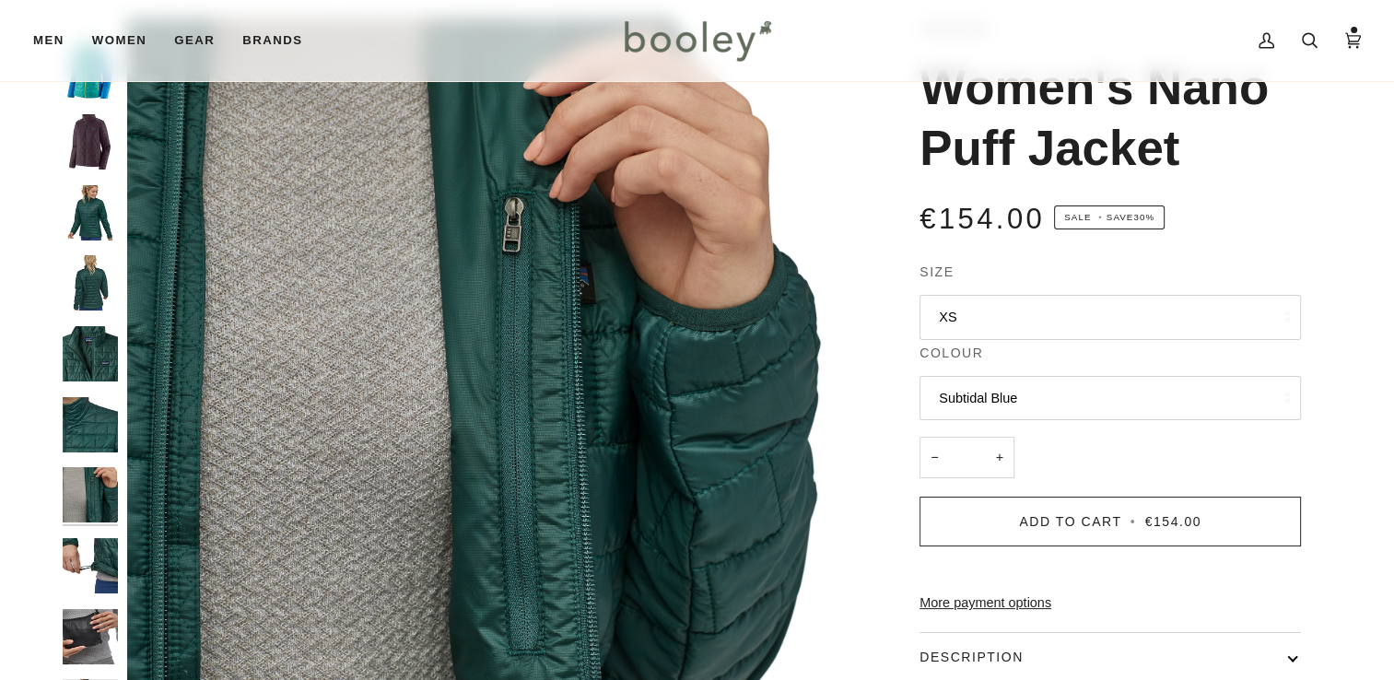
click at [92, 563] on img "Patagonia Women's Nano Puff Jacket - Booley Galway" at bounding box center [90, 565] width 55 height 55
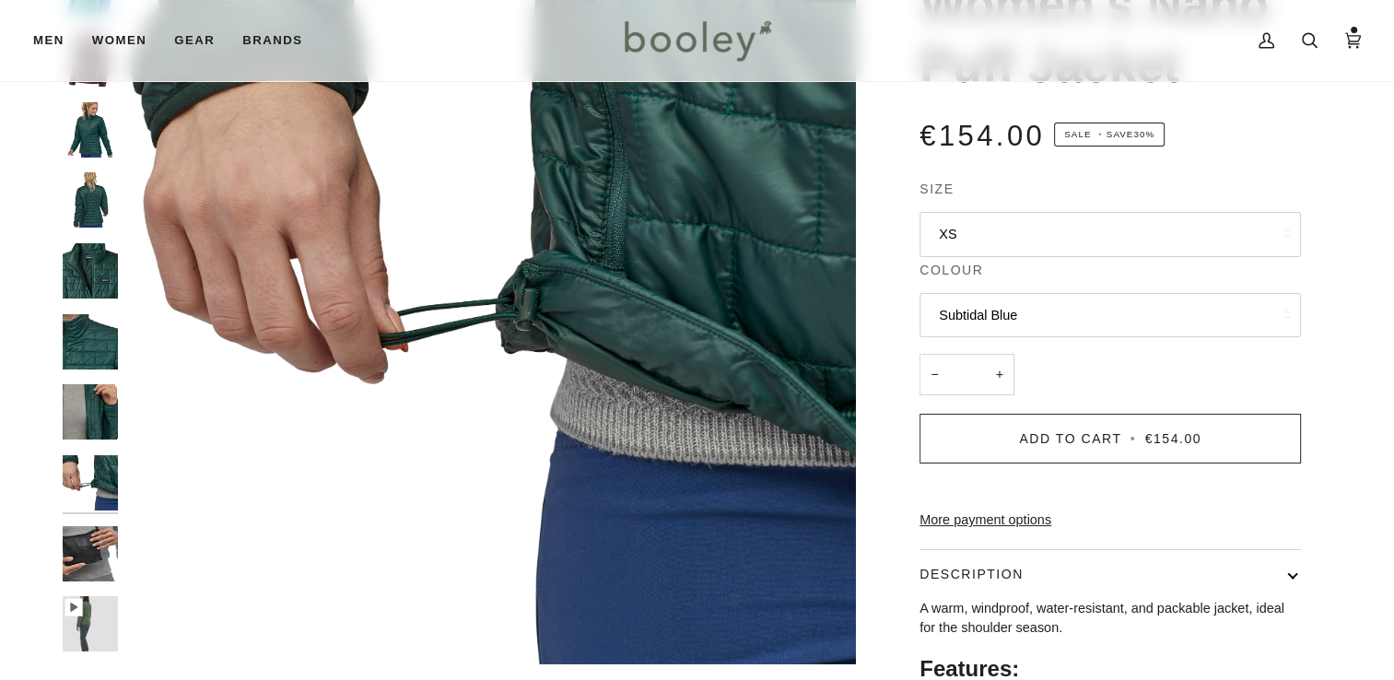
scroll to position [192, 0]
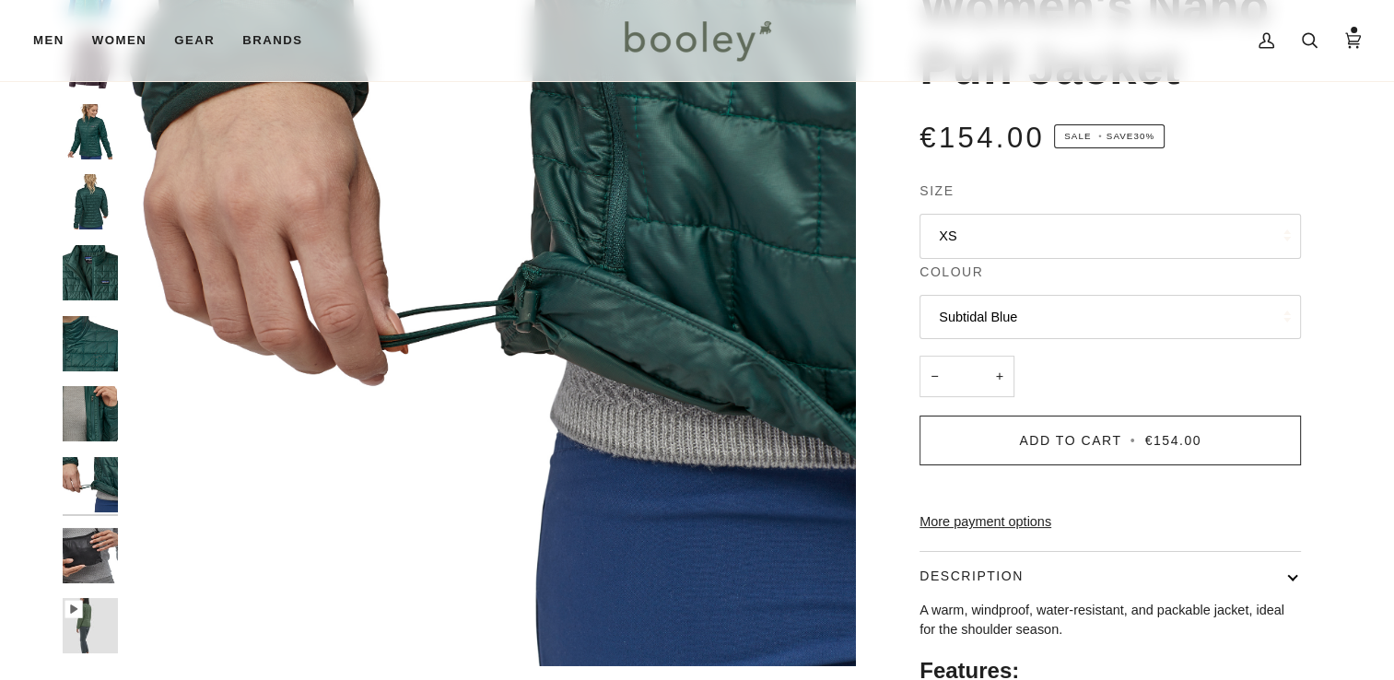
click at [96, 562] on img "Patagonia Women's Nano Puff Jacket - Booley Galway" at bounding box center [90, 555] width 55 height 55
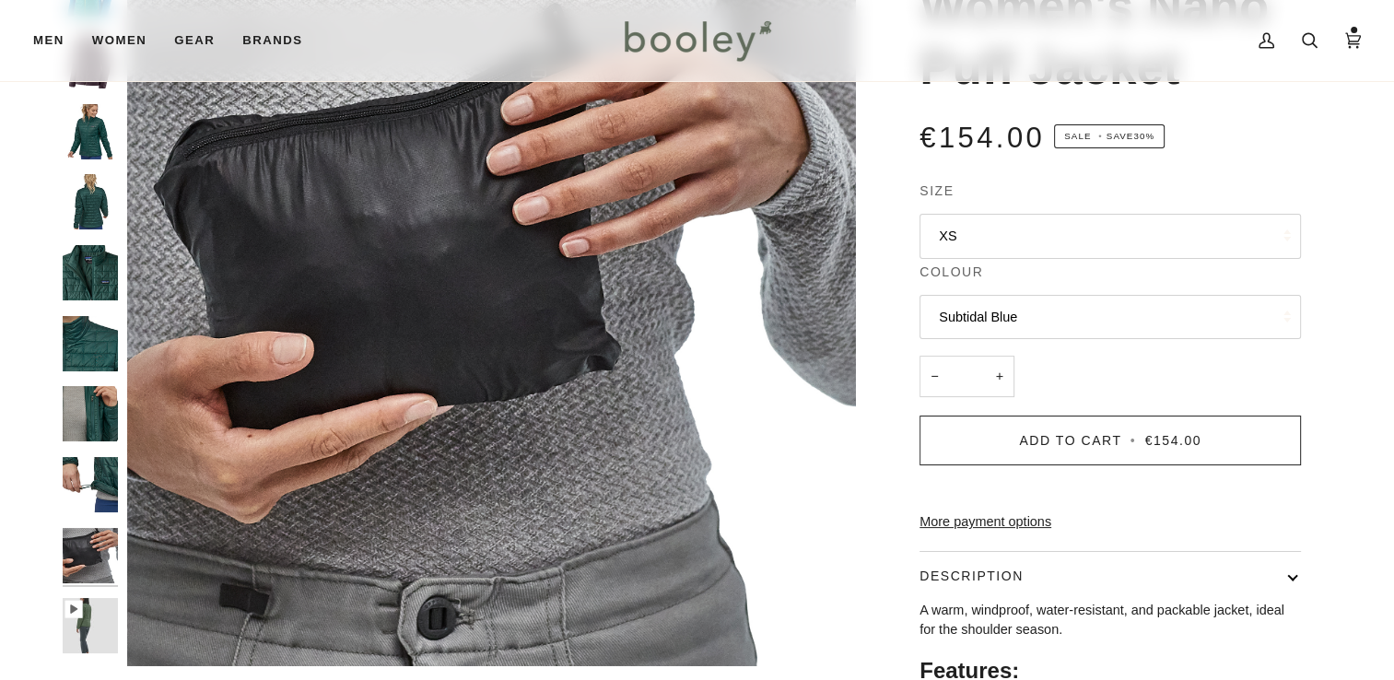
click at [96, 632] on img "Patagonia Women's Nano Puff Jacket - Booley Galway" at bounding box center [90, 625] width 55 height 55
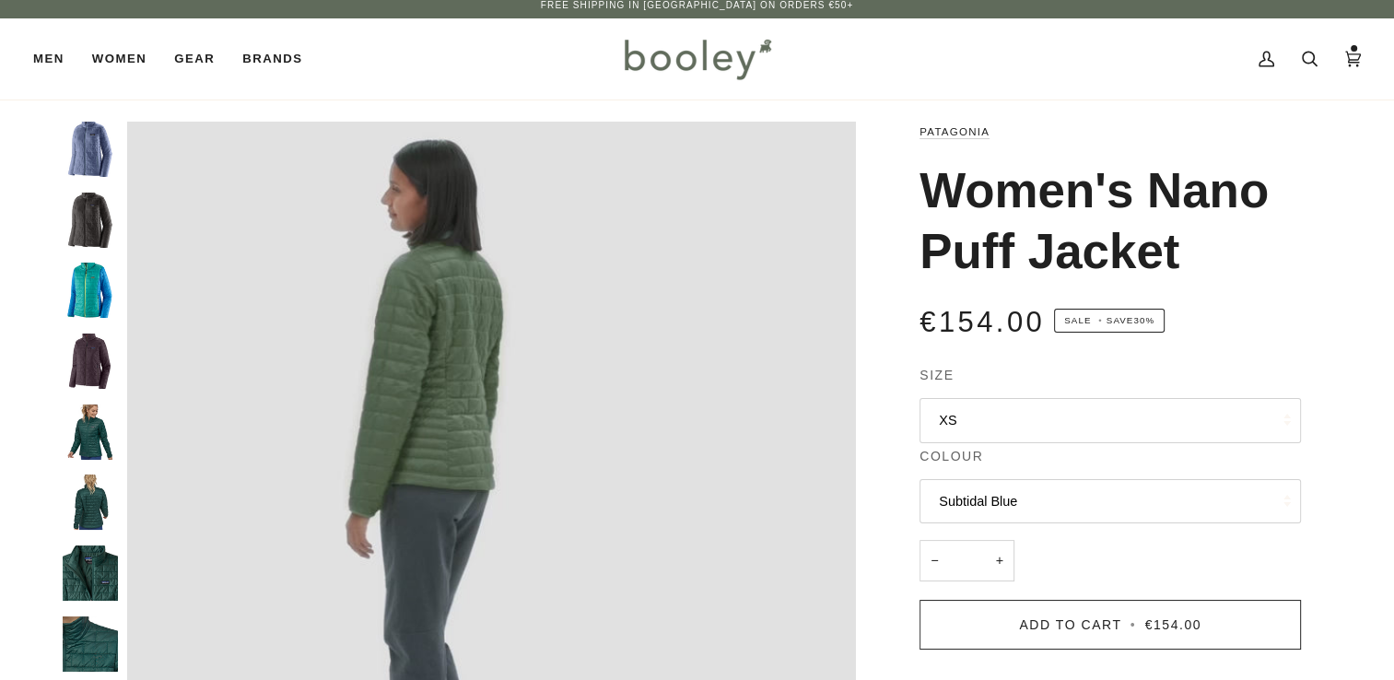
scroll to position [4, 0]
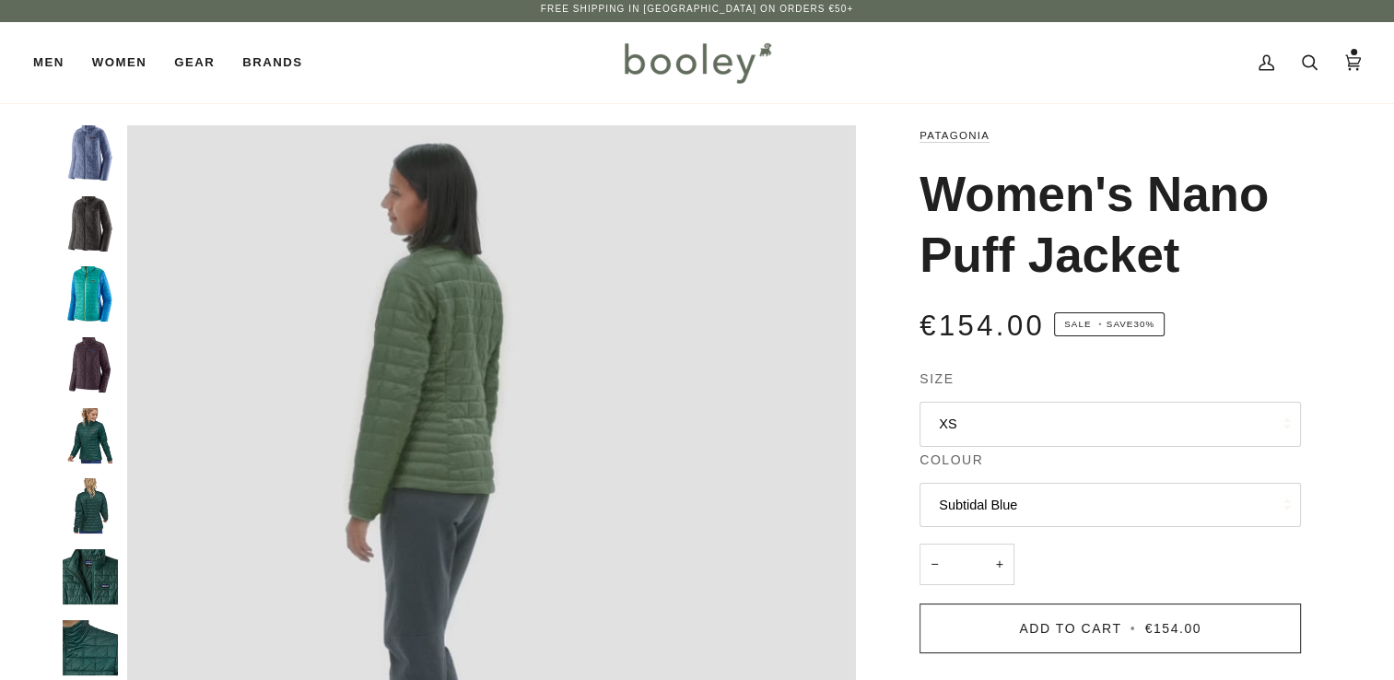
click at [92, 319] on img "Patagonia Women's Nano Puff Jacket Subtidal Blue - Booley Galway" at bounding box center [90, 293] width 55 height 55
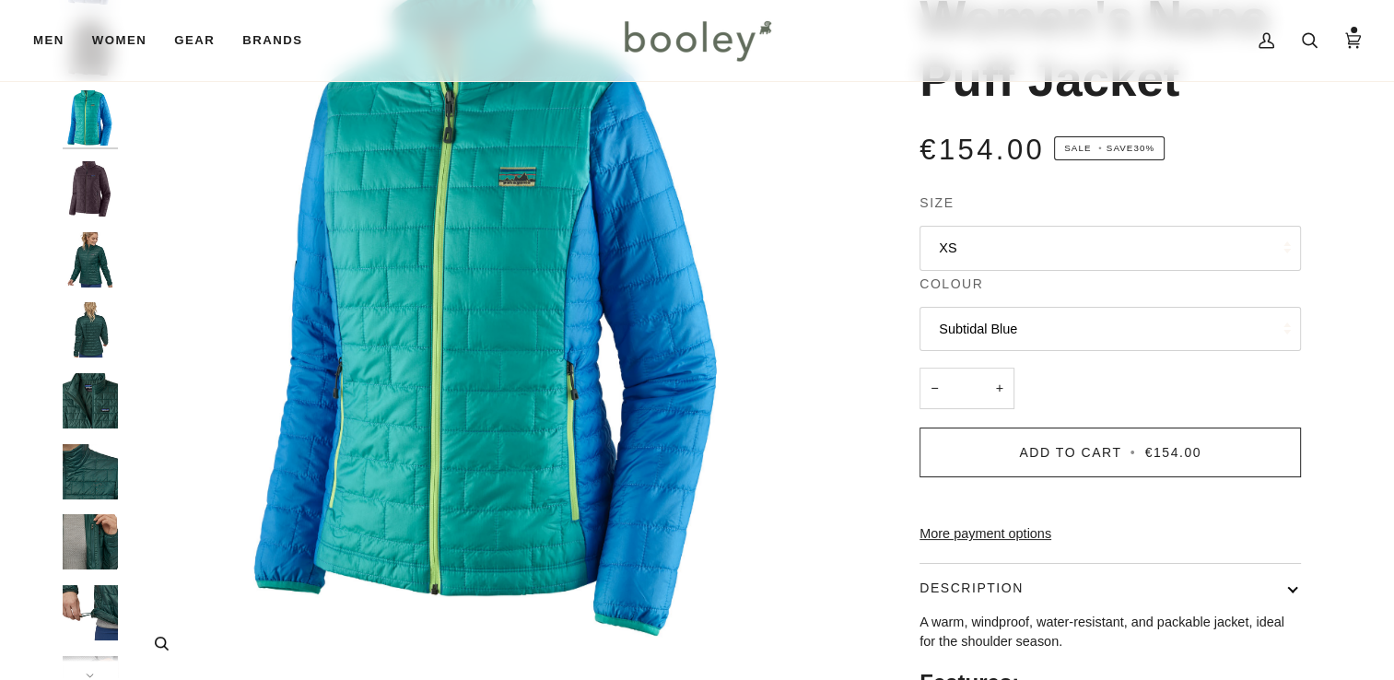
scroll to position [162, 0]
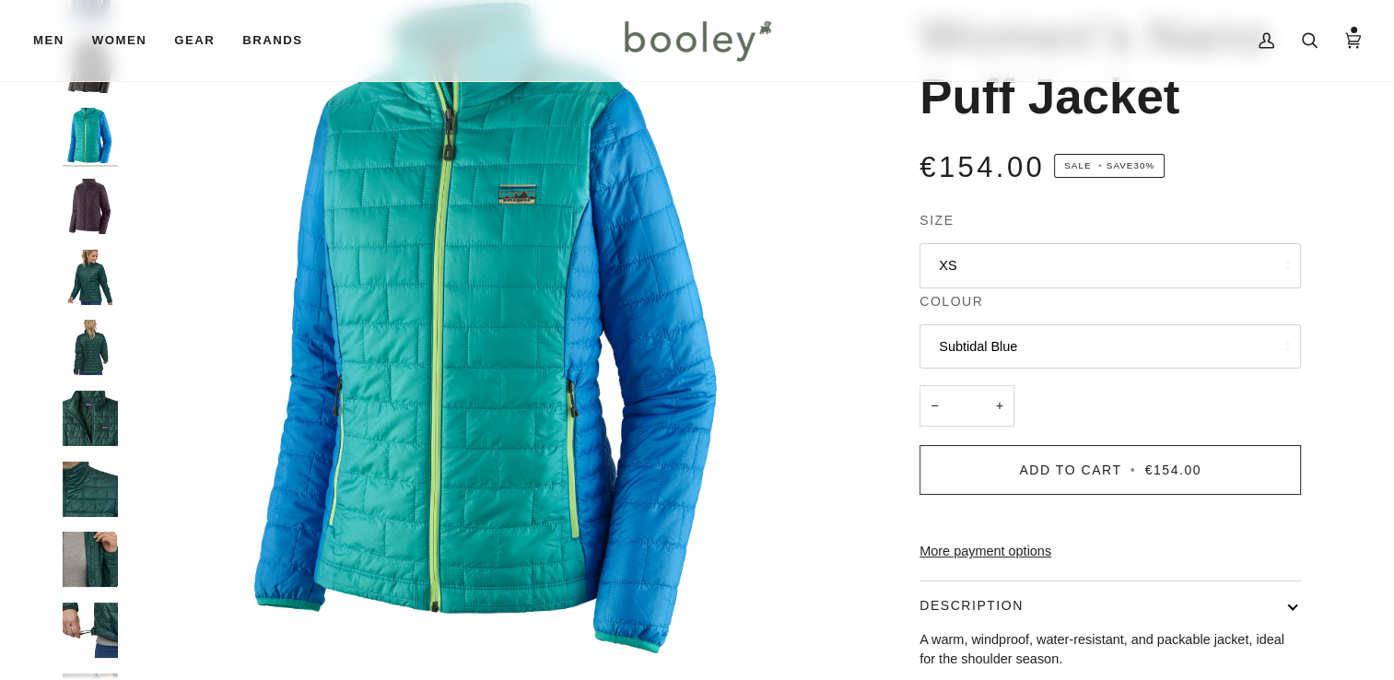
click at [91, 556] on img "Patagonia Women's Nano Puff Jacket - Booley Galway" at bounding box center [90, 559] width 55 height 55
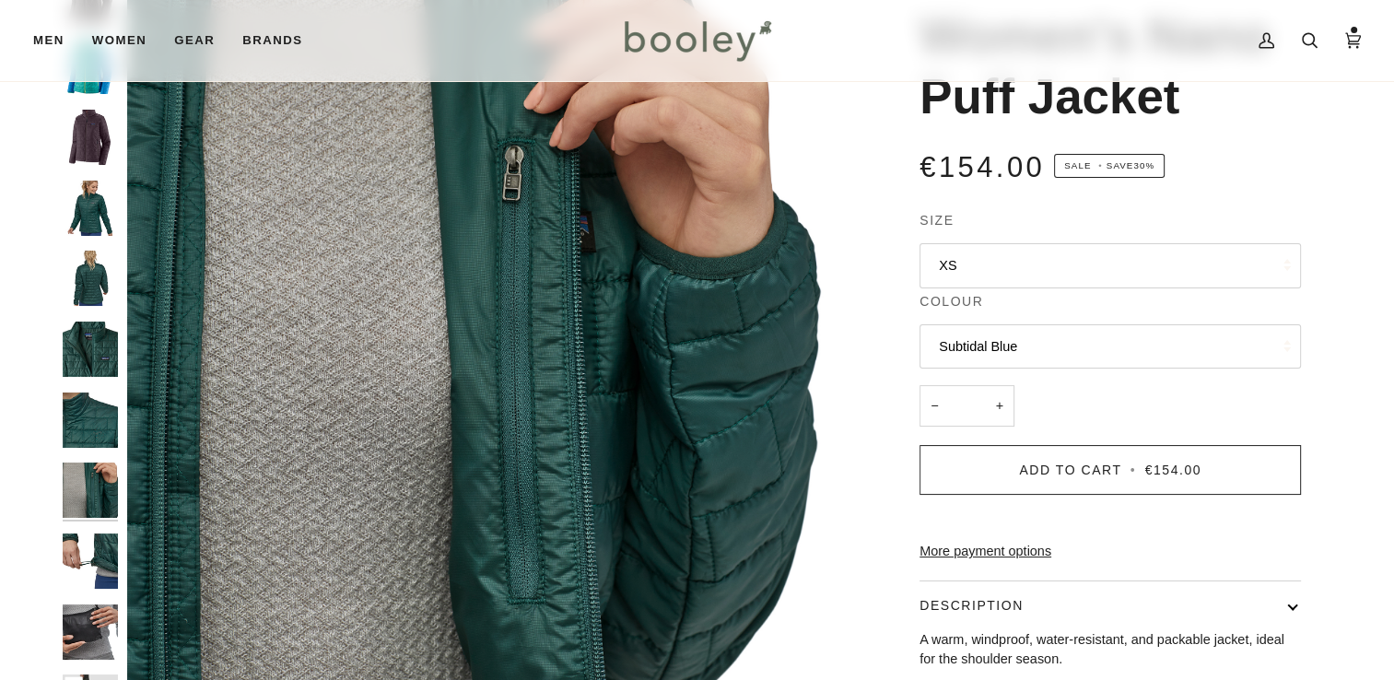
scroll to position [116, 0]
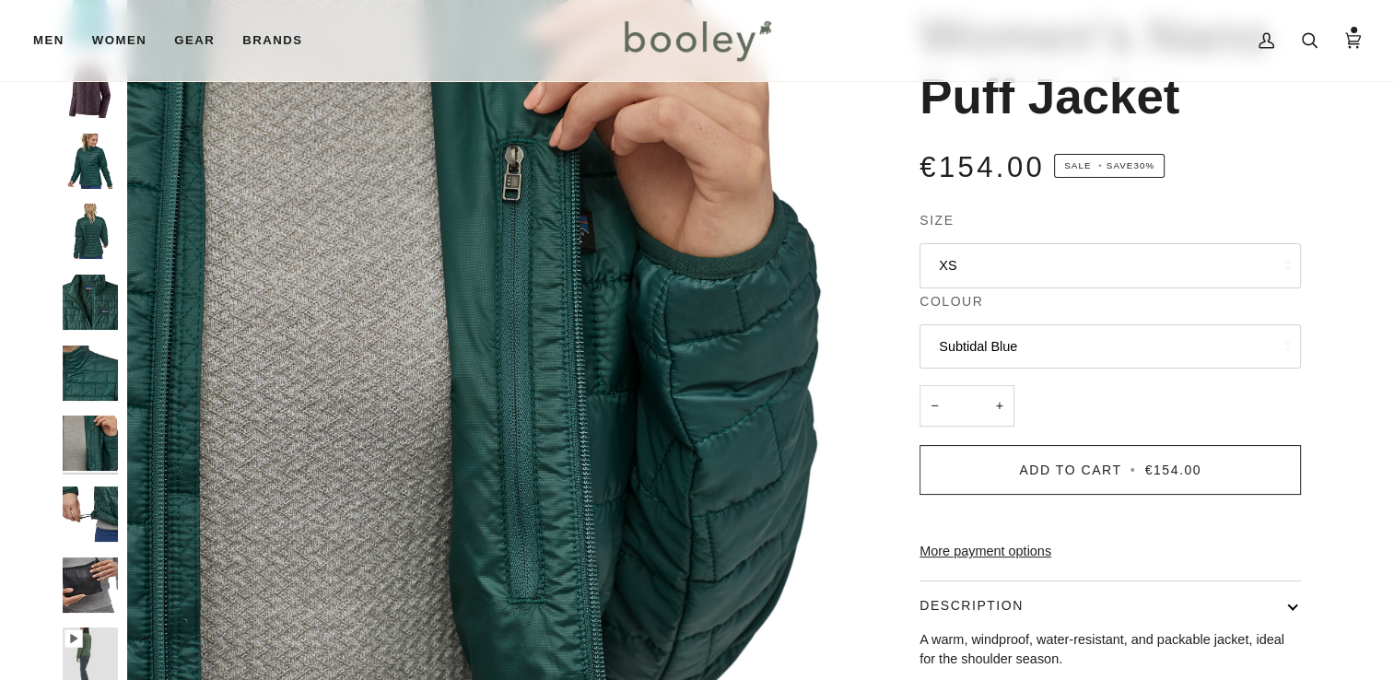
click at [86, 584] on img "Patagonia Women's Nano Puff Jacket - Booley Galway" at bounding box center [90, 584] width 55 height 55
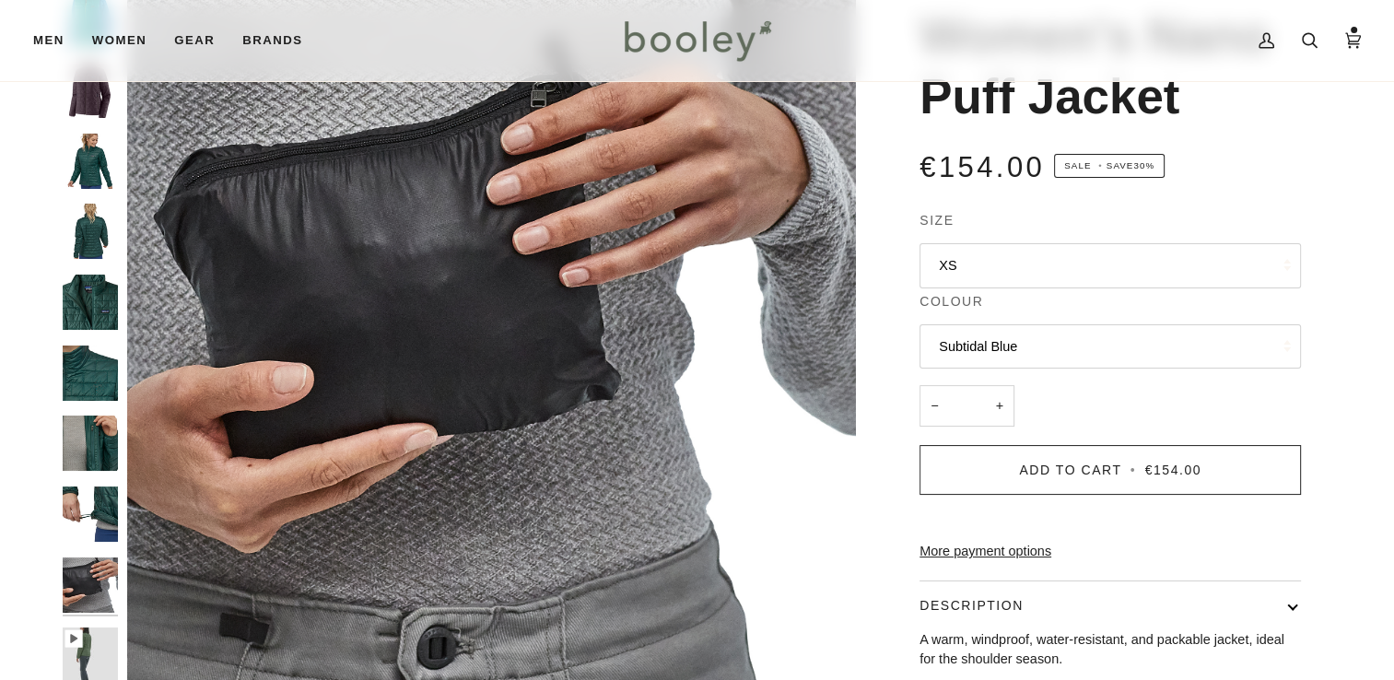
click at [85, 653] on img "Patagonia Women's Nano Puff Jacket - Booley Galway" at bounding box center [90, 655] width 55 height 55
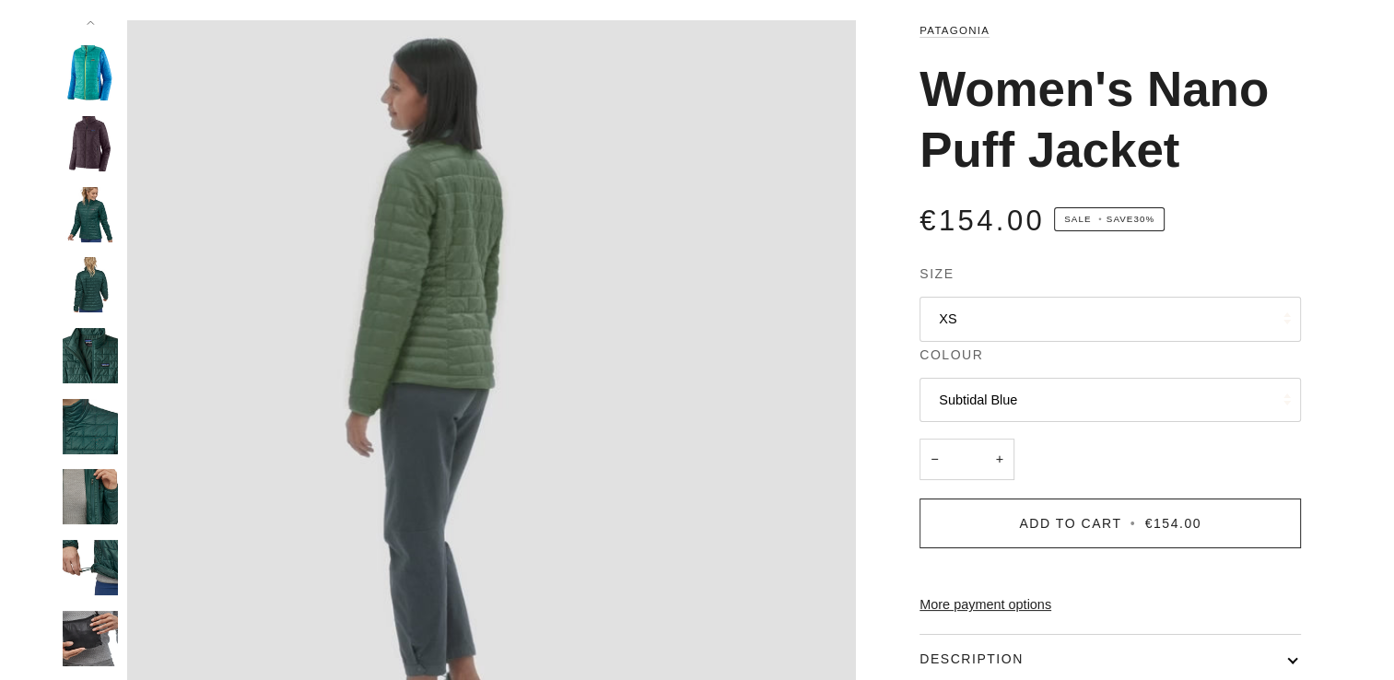
scroll to position [0, 0]
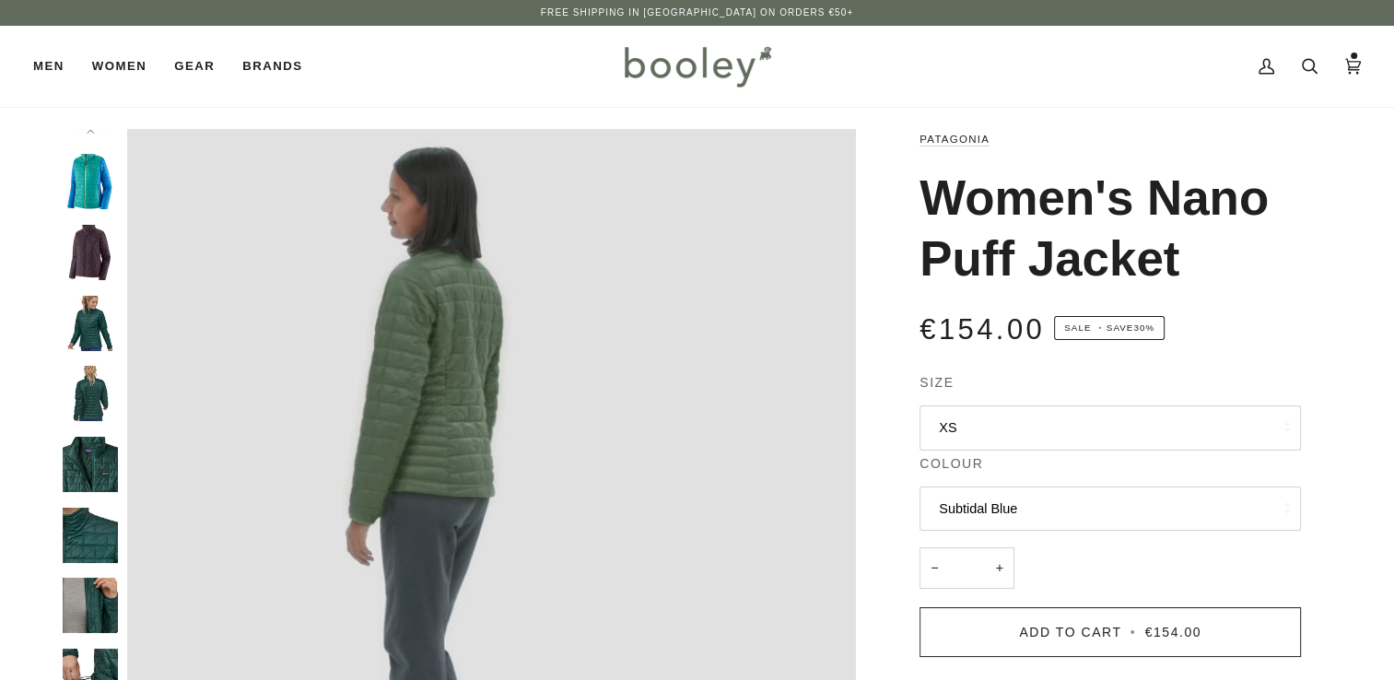
type input "*****"
